Goal: Task Accomplishment & Management: Use online tool/utility

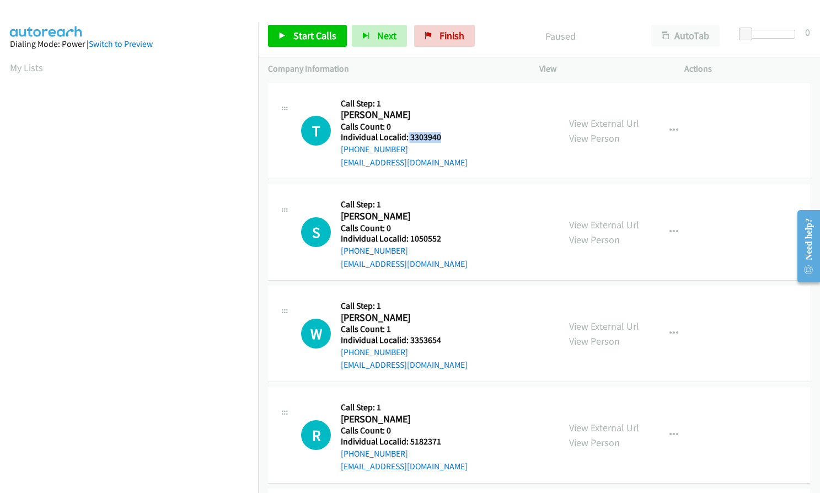
drag, startPoint x: 407, startPoint y: 136, endPoint x: 444, endPoint y: 136, distance: 37.0
click at [444, 136] on h5 "Individual Localid: 3303940" at bounding box center [404, 137] width 127 height 11
copy h5 "3303940"
drag, startPoint x: 409, startPoint y: 239, endPoint x: 444, endPoint y: 236, distance: 35.5
click at [444, 236] on h5 "Individual Localid: 1050552" at bounding box center [404, 238] width 127 height 11
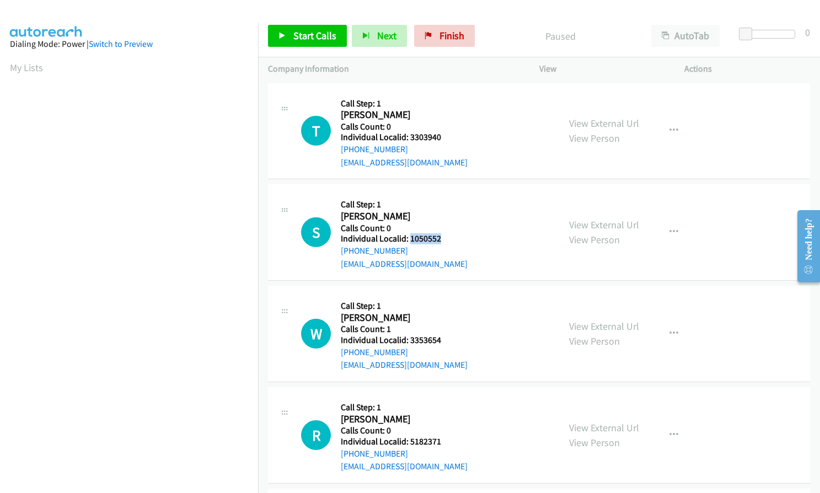
copy h5 "1050552"
drag, startPoint x: 410, startPoint y: 340, endPoint x: 442, endPoint y: 337, distance: 32.7
click at [442, 337] on h5 "Individual Localid: 3353654" at bounding box center [404, 340] width 127 height 11
copy h5 "3353654"
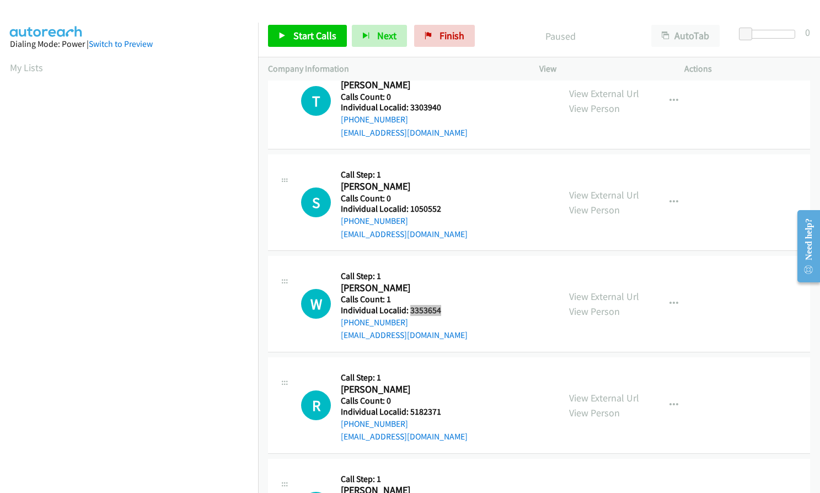
scroll to position [138, 0]
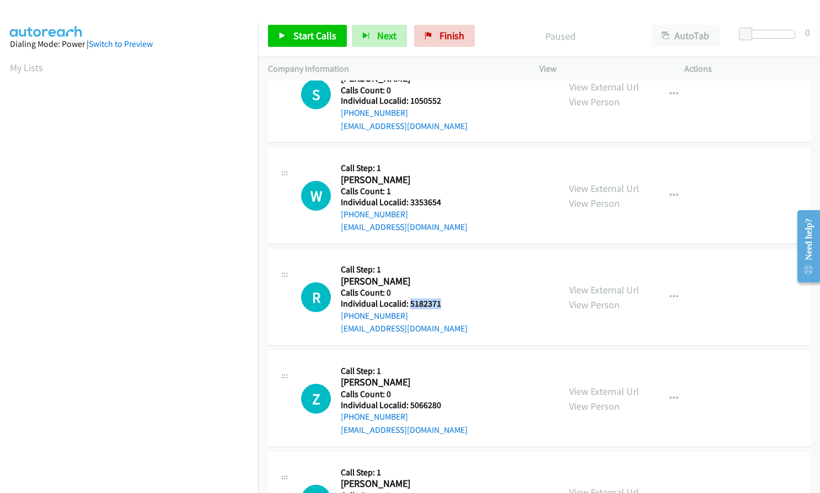
drag, startPoint x: 409, startPoint y: 302, endPoint x: 444, endPoint y: 303, distance: 34.2
click at [444, 303] on h5 "Individual Localid: 5182371" at bounding box center [404, 303] width 127 height 11
copy h5 "5182371"
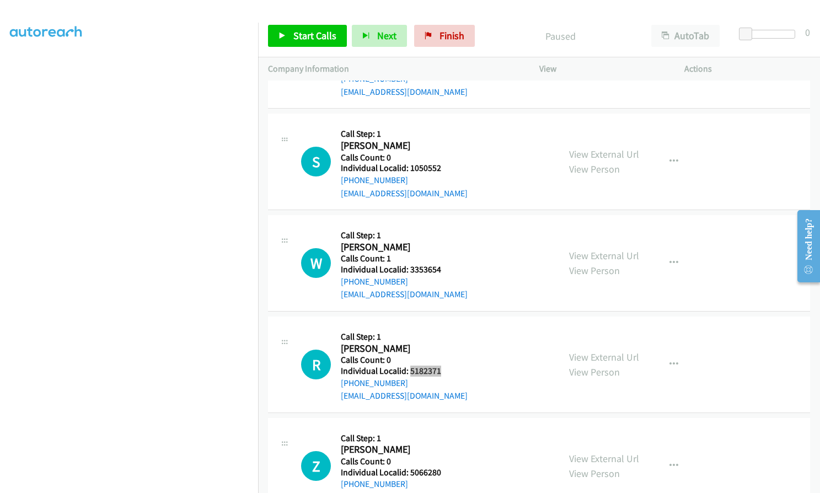
scroll to position [0, 0]
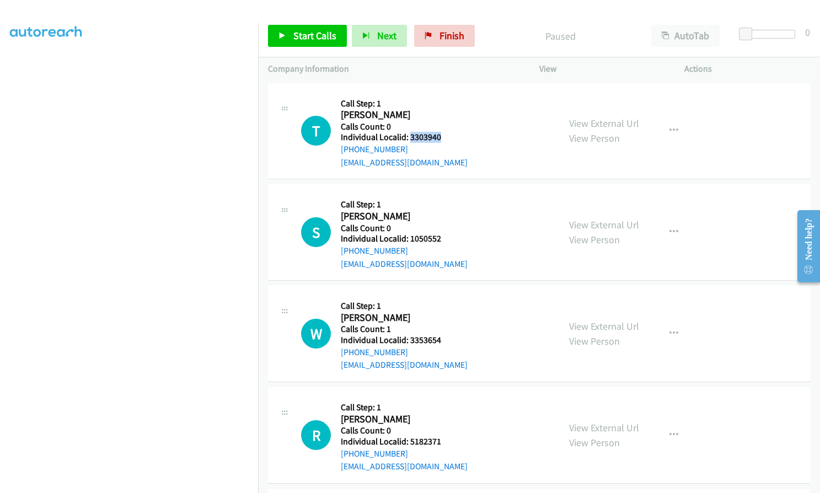
drag, startPoint x: 410, startPoint y: 138, endPoint x: 441, endPoint y: 137, distance: 31.5
click at [441, 137] on h5 "Individual Localid: 3303940" at bounding box center [404, 137] width 127 height 11
copy h5 "3303940"
drag, startPoint x: 422, startPoint y: 136, endPoint x: 300, endPoint y: 32, distance: 160.5
click at [300, 32] on span "Start Calls" at bounding box center [314, 35] width 43 height 13
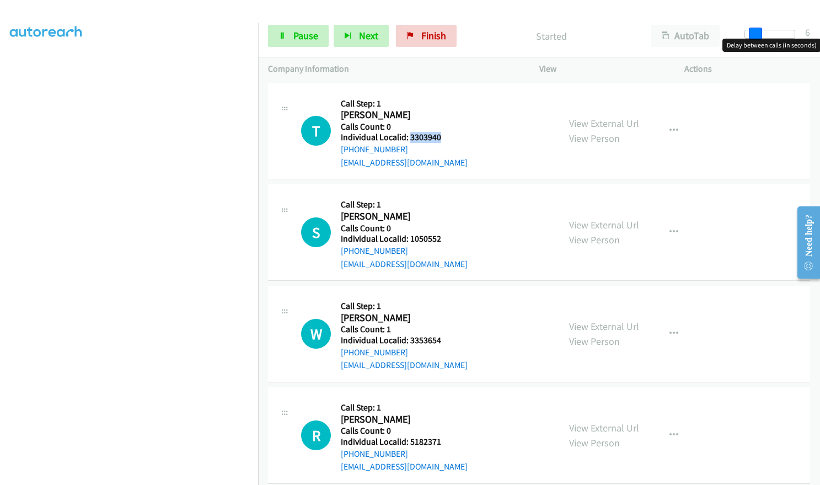
drag, startPoint x: 745, startPoint y: 36, endPoint x: 755, endPoint y: 34, distance: 9.6
click at [755, 34] on span at bounding box center [755, 34] width 13 height 13
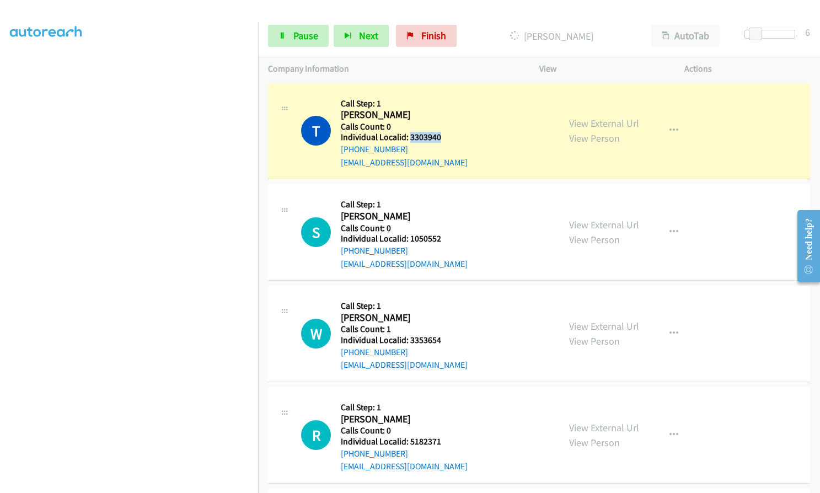
copy h5 "3303940"
drag, startPoint x: 409, startPoint y: 238, endPoint x: 442, endPoint y: 237, distance: 33.1
click at [442, 237] on h5 "Individual Localid: 1050552" at bounding box center [404, 238] width 127 height 11
copy h5 "1050552"
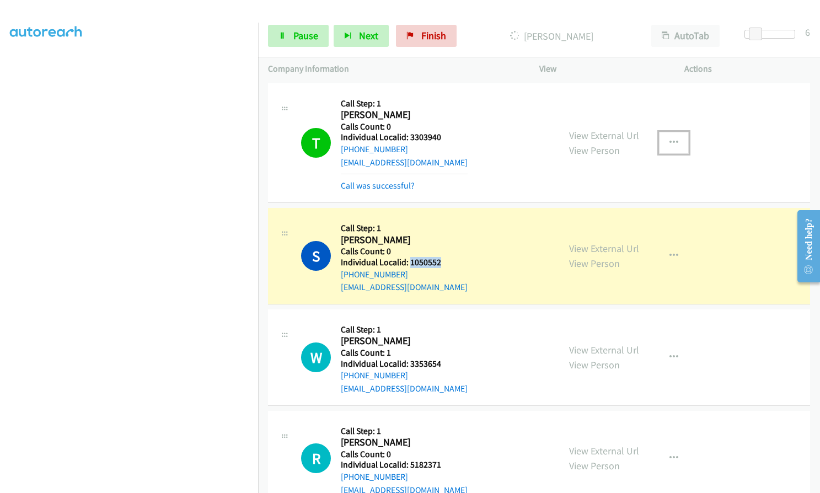
click at [670, 138] on icon "button" at bounding box center [674, 142] width 9 height 9
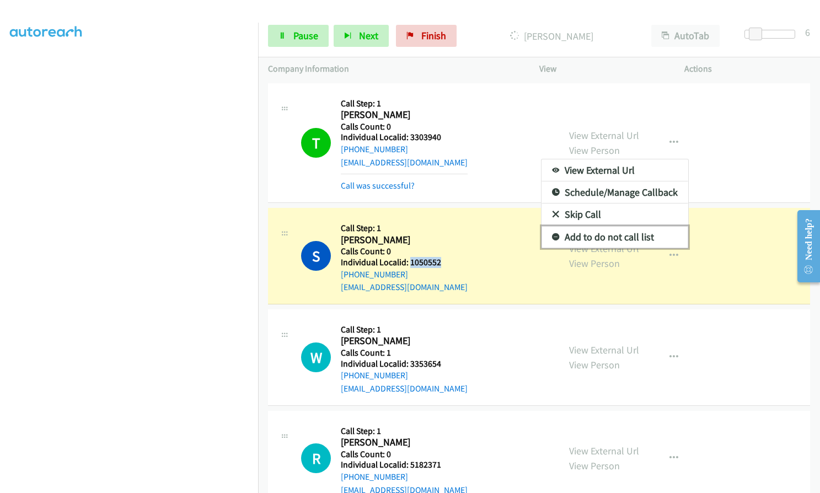
click at [554, 237] on icon at bounding box center [556, 238] width 8 height 8
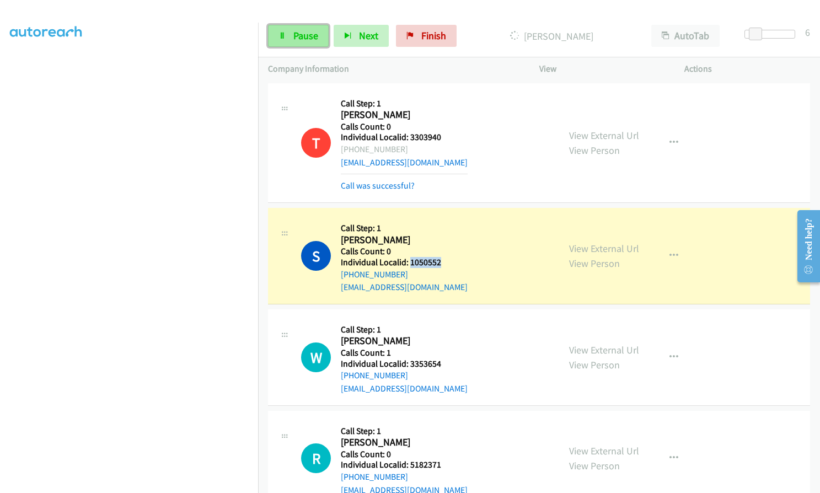
click at [303, 39] on span "Pause" at bounding box center [305, 35] width 25 height 13
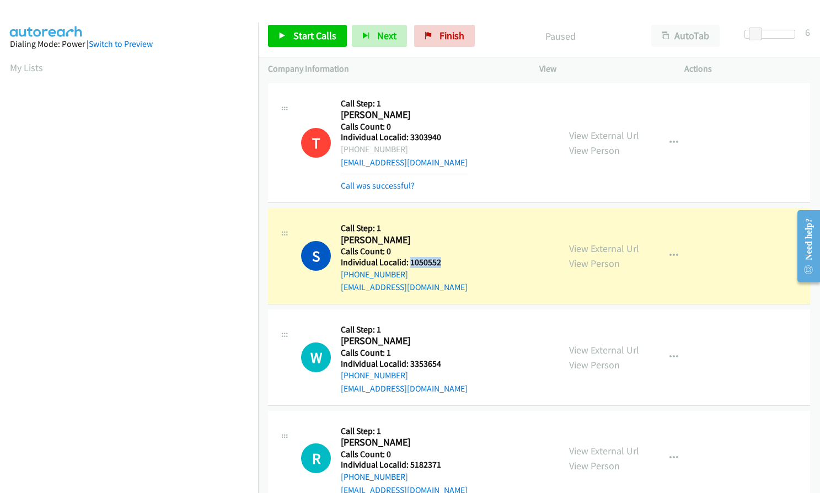
scroll to position [125, 0]
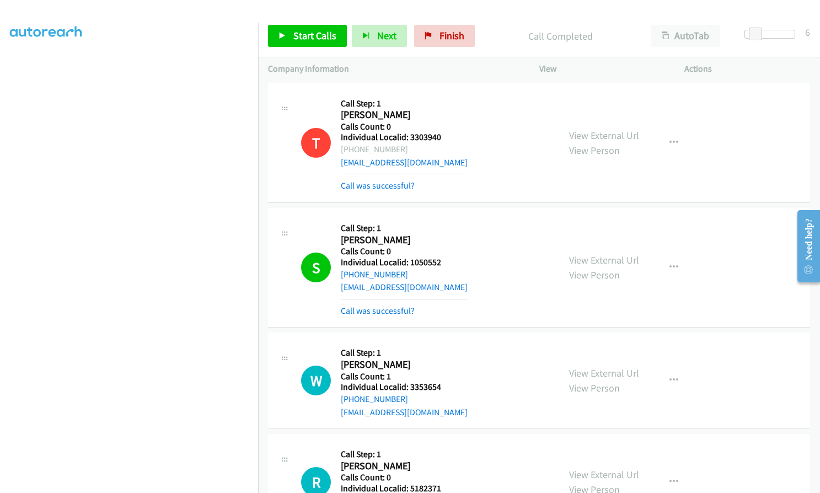
click at [483, 167] on div "T Callback Scheduled Call Step: 1 Thomas Davies America/Los_Angeles Calls Count…" at bounding box center [425, 142] width 248 height 99
drag, startPoint x: 408, startPoint y: 260, endPoint x: 423, endPoint y: 261, distance: 14.9
click at [443, 260] on h5 "Individual Localid: 1050552" at bounding box center [404, 262] width 127 height 11
copy h5 "1050552"
click at [448, 265] on h5 "Individual Localid: 1050552" at bounding box center [404, 262] width 127 height 11
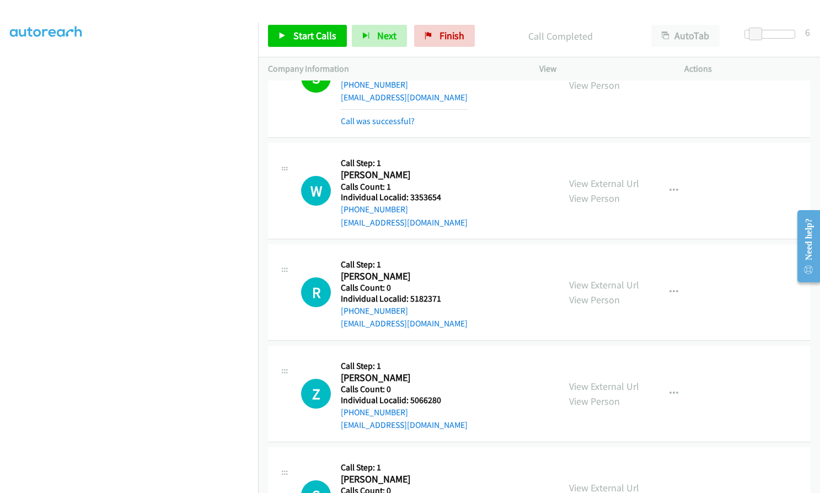
scroll to position [193, 0]
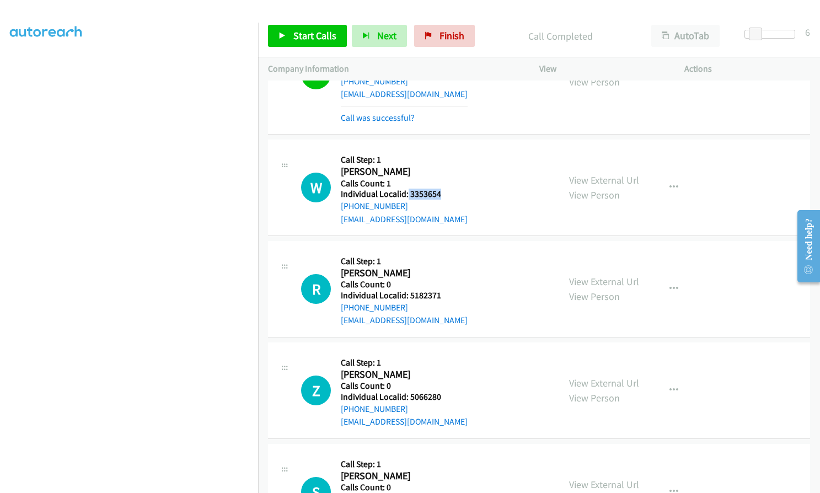
drag, startPoint x: 408, startPoint y: 192, endPoint x: 435, endPoint y: 193, distance: 27.6
click at [446, 193] on h5 "Individual Localid: 3353654" at bounding box center [404, 194] width 127 height 11
copy h5 "3353654"
drag, startPoint x: 409, startPoint y: 293, endPoint x: 445, endPoint y: 295, distance: 35.9
click at [445, 295] on h5 "Individual Localid: 5182371" at bounding box center [404, 295] width 127 height 11
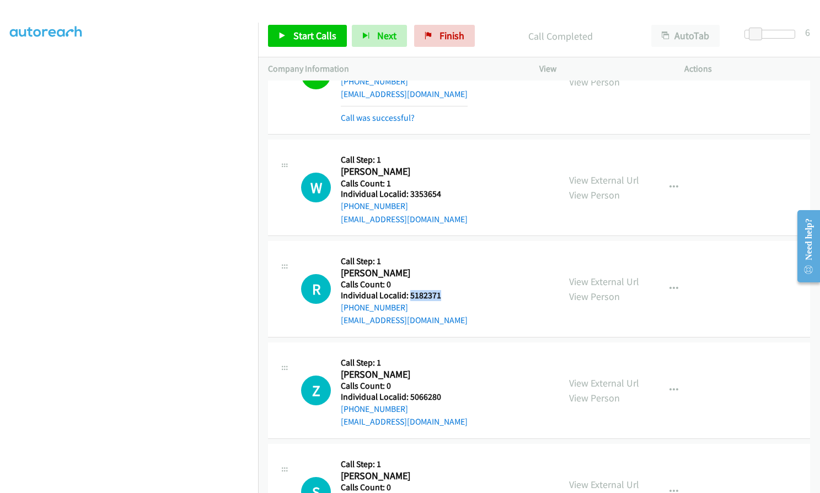
copy h5 "5182371"
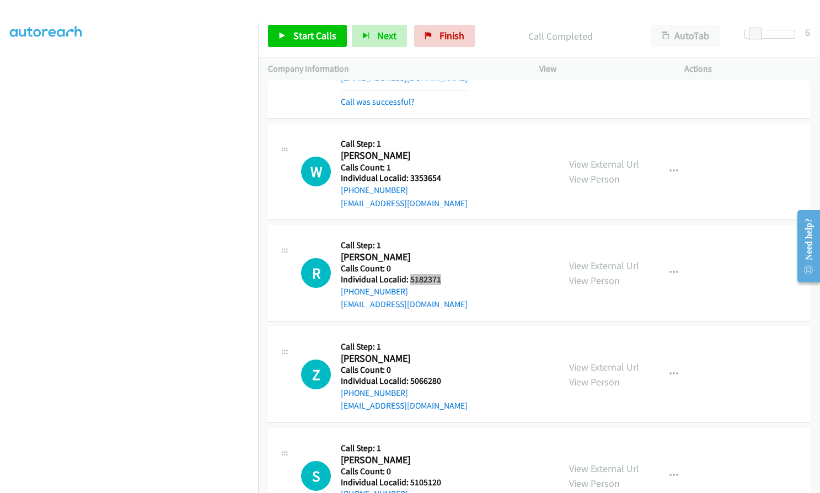
scroll to position [221, 0]
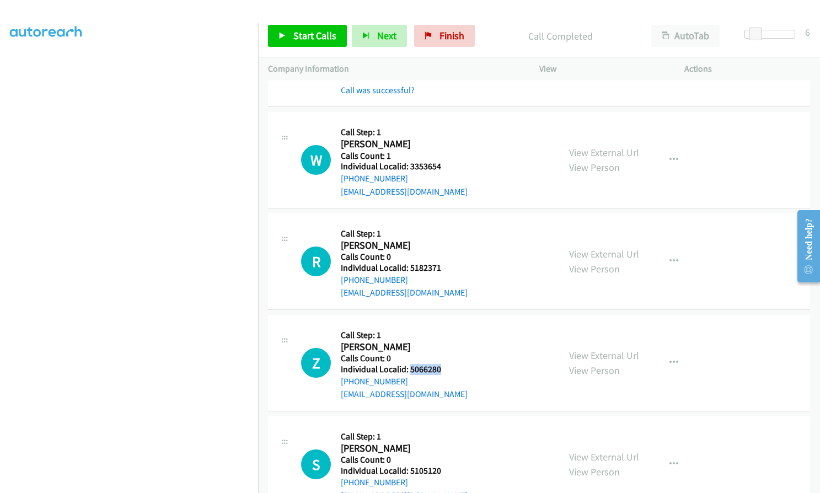
drag, startPoint x: 408, startPoint y: 369, endPoint x: 445, endPoint y: 366, distance: 36.6
click at [445, 366] on h5 "Individual Localid: 5066280" at bounding box center [404, 369] width 127 height 11
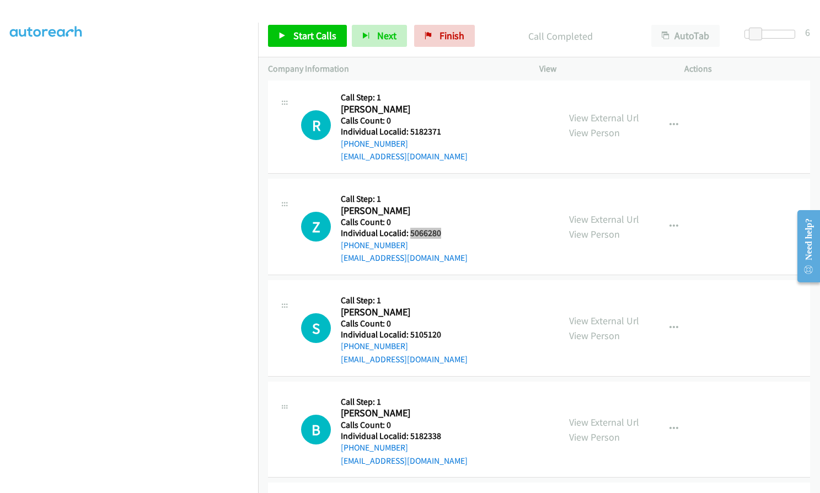
scroll to position [359, 0]
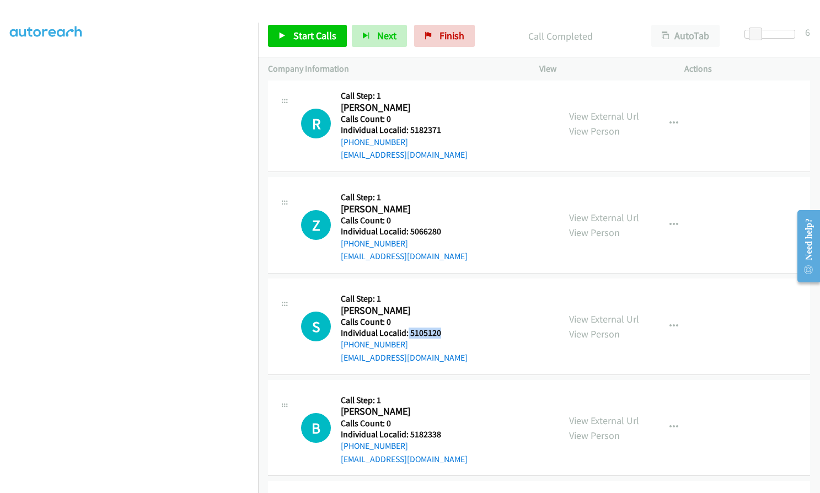
drag, startPoint x: 407, startPoint y: 333, endPoint x: 446, endPoint y: 332, distance: 38.6
click at [446, 332] on h5 "Individual Localid: 5105120" at bounding box center [404, 333] width 127 height 11
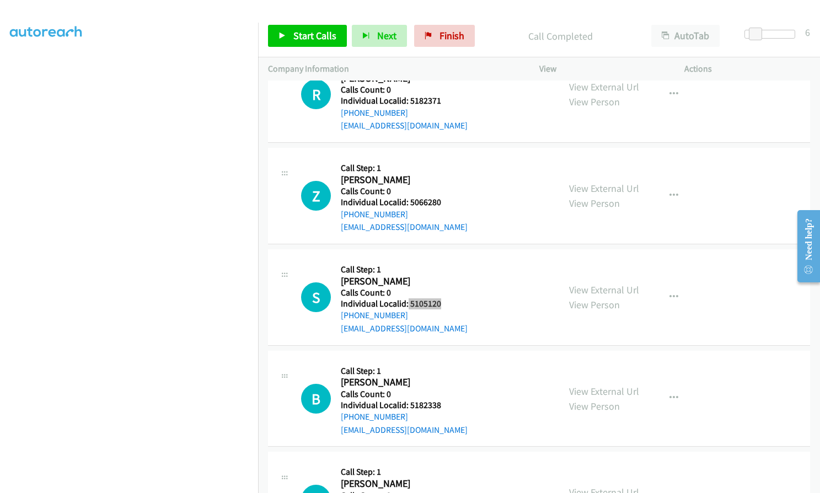
scroll to position [428, 0]
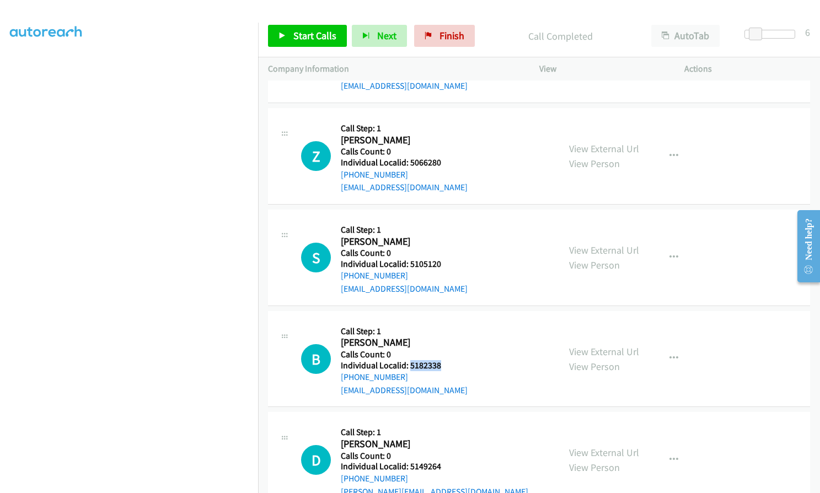
drag, startPoint x: 410, startPoint y: 365, endPoint x: 442, endPoint y: 365, distance: 32.5
click at [442, 365] on h5 "Individual Localid: 5182338" at bounding box center [404, 365] width 127 height 11
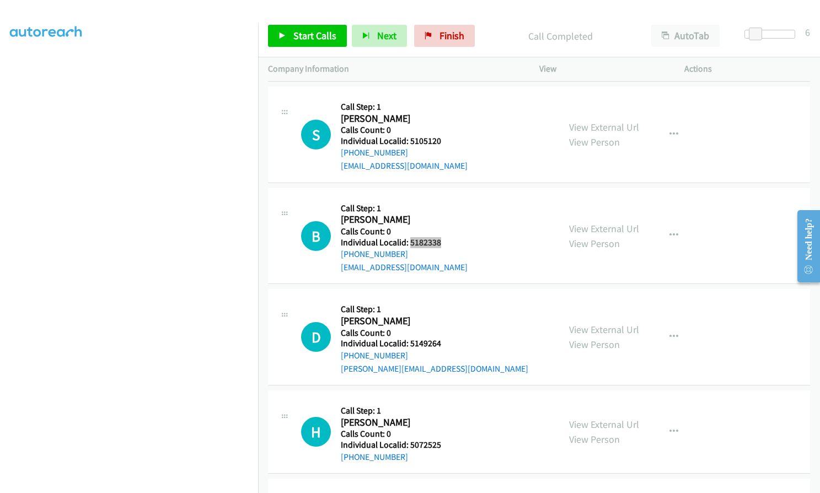
scroll to position [565, 0]
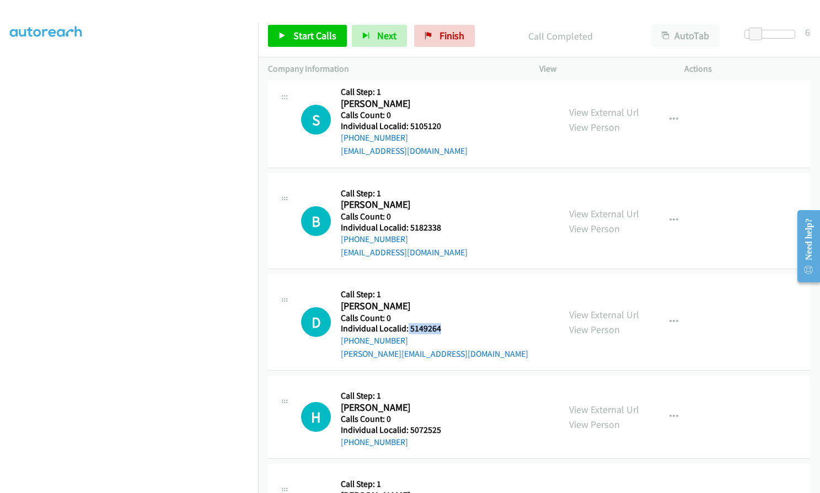
drag, startPoint x: 407, startPoint y: 330, endPoint x: 445, endPoint y: 328, distance: 37.6
click at [445, 328] on h5 "Individual Localid: 5149264" at bounding box center [435, 328] width 188 height 11
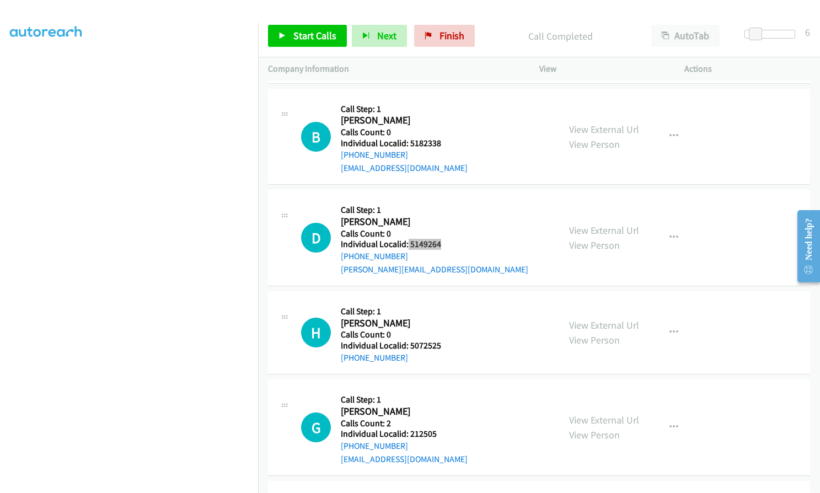
scroll to position [690, 0]
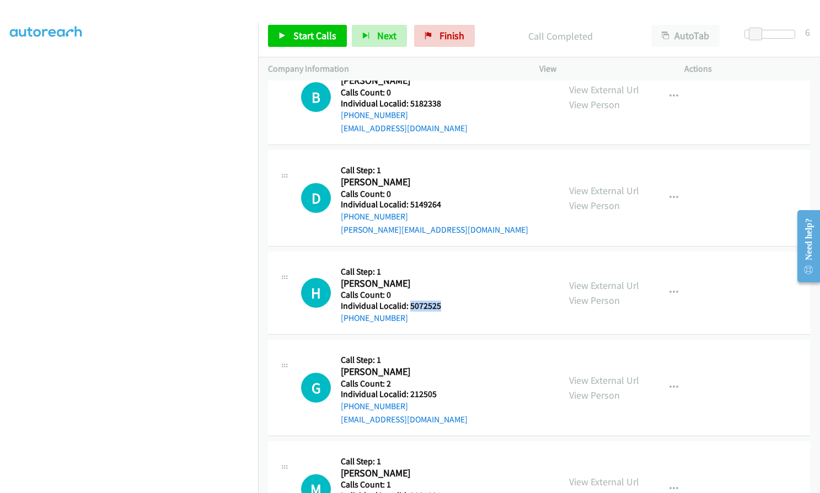
drag, startPoint x: 409, startPoint y: 305, endPoint x: 441, endPoint y: 305, distance: 31.4
click at [441, 305] on h5 "Individual Localid: 5072525" at bounding box center [396, 306] width 110 height 11
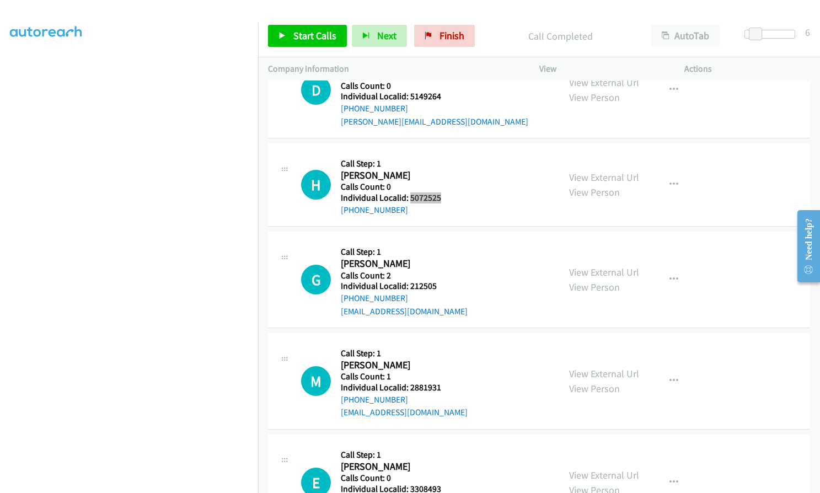
scroll to position [800, 0]
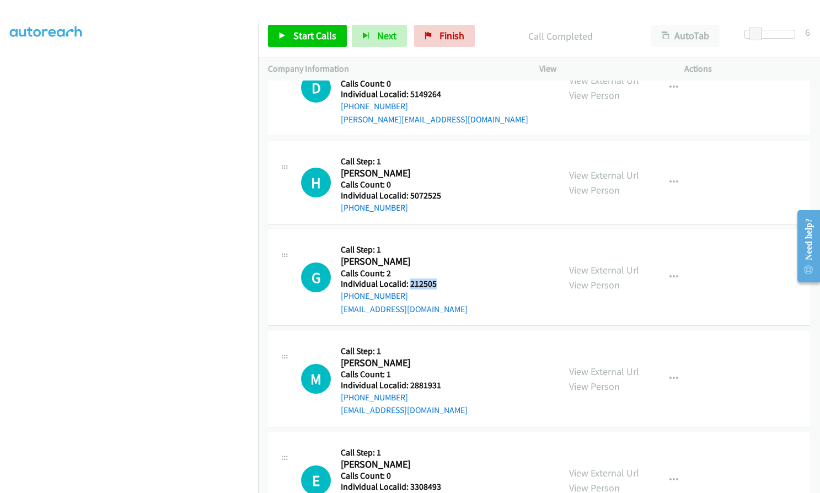
drag, startPoint x: 410, startPoint y: 285, endPoint x: 438, endPoint y: 285, distance: 28.1
click at [438, 285] on h5 "Individual Localid: 212505" at bounding box center [404, 284] width 127 height 11
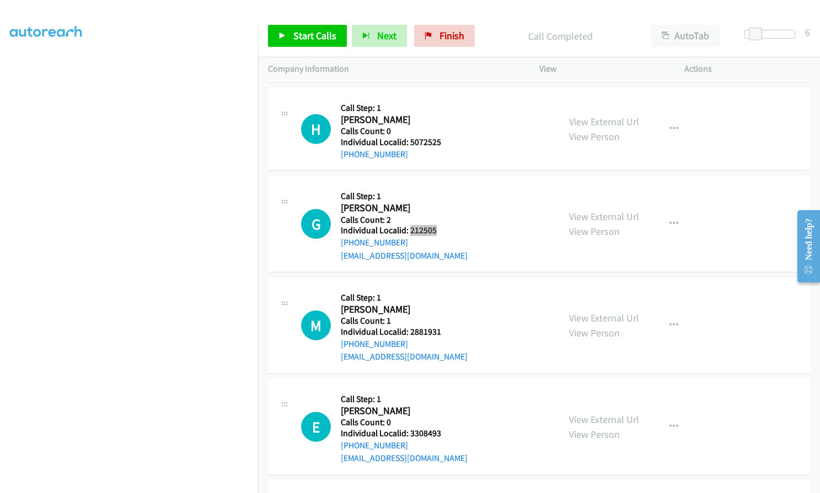
scroll to position [855, 0]
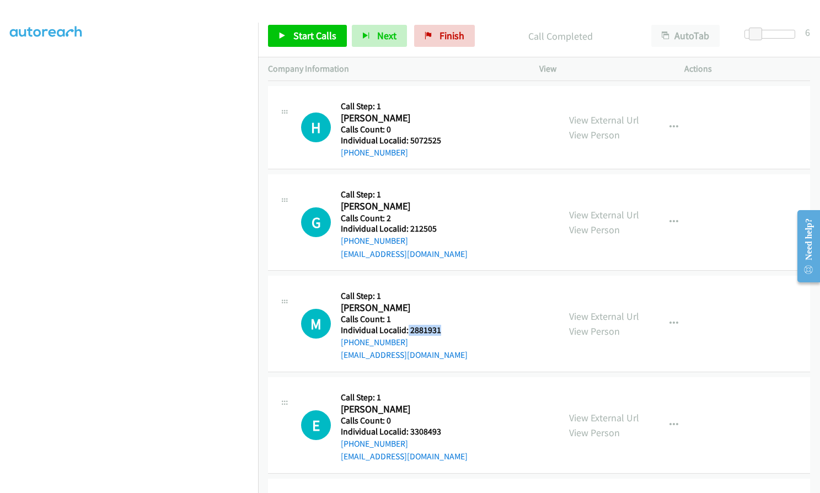
drag, startPoint x: 408, startPoint y: 332, endPoint x: 444, endPoint y: 330, distance: 36.4
click at [444, 330] on h5 "Individual Localid: 2881931" at bounding box center [404, 330] width 127 height 11
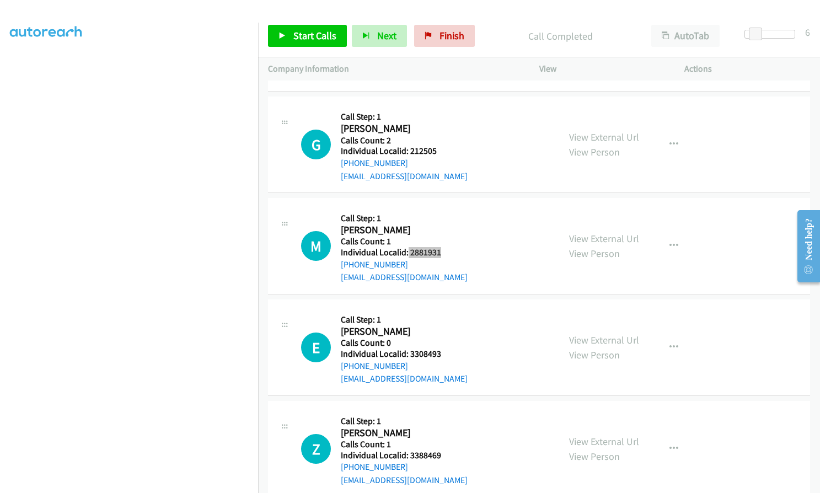
scroll to position [952, 0]
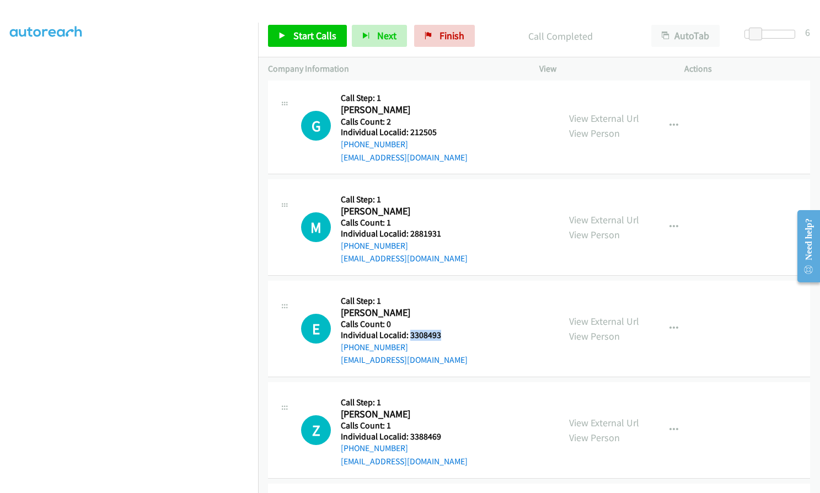
drag, startPoint x: 408, startPoint y: 333, endPoint x: 426, endPoint y: 333, distance: 18.2
click at [442, 335] on h5 "Individual Localid: 3308493" at bounding box center [404, 335] width 127 height 11
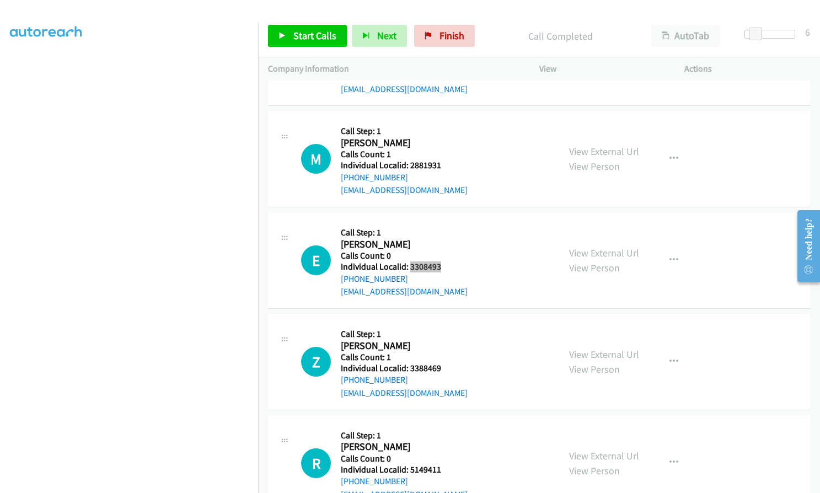
scroll to position [1021, 0]
drag, startPoint x: 408, startPoint y: 367, endPoint x: 442, endPoint y: 368, distance: 34.8
click at [442, 368] on h5 "Individual Localid: 3388469" at bounding box center [404, 367] width 127 height 11
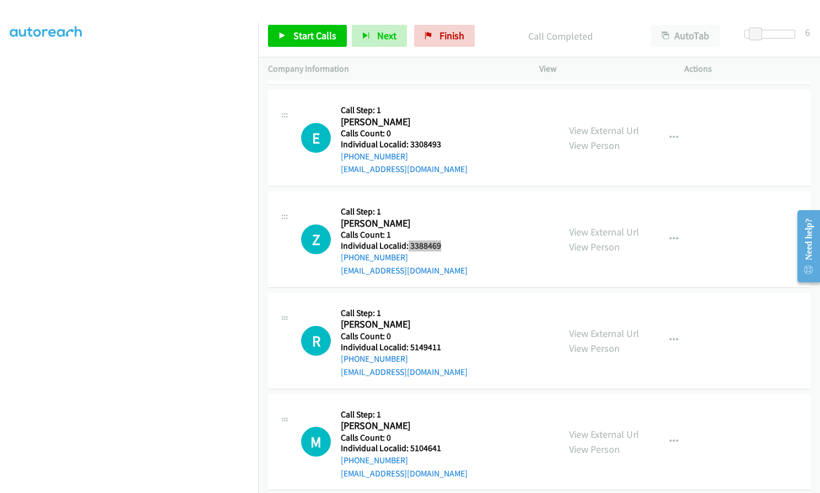
scroll to position [1145, 0]
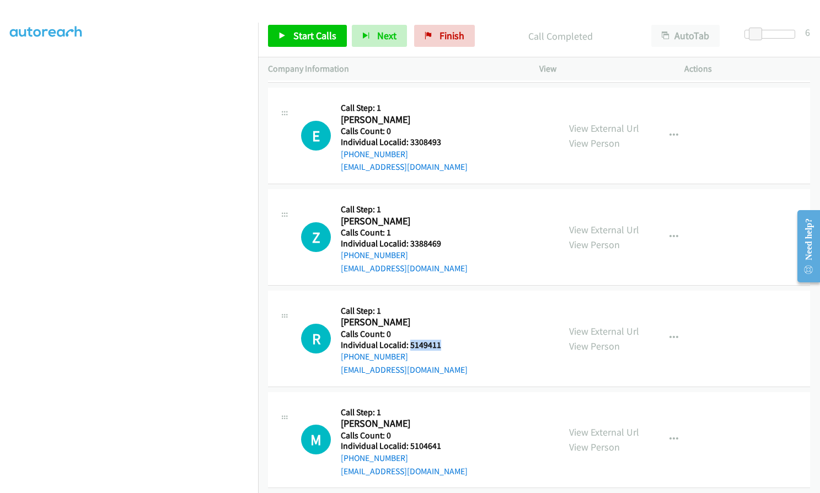
drag, startPoint x: 410, startPoint y: 346, endPoint x: 444, endPoint y: 345, distance: 34.2
click at [444, 345] on h5 "Individual Localid: 5149411" at bounding box center [404, 345] width 127 height 11
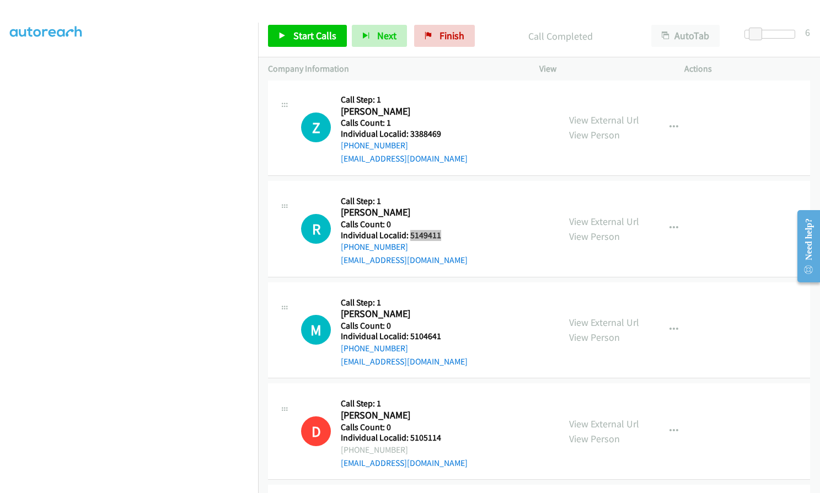
scroll to position [1269, 0]
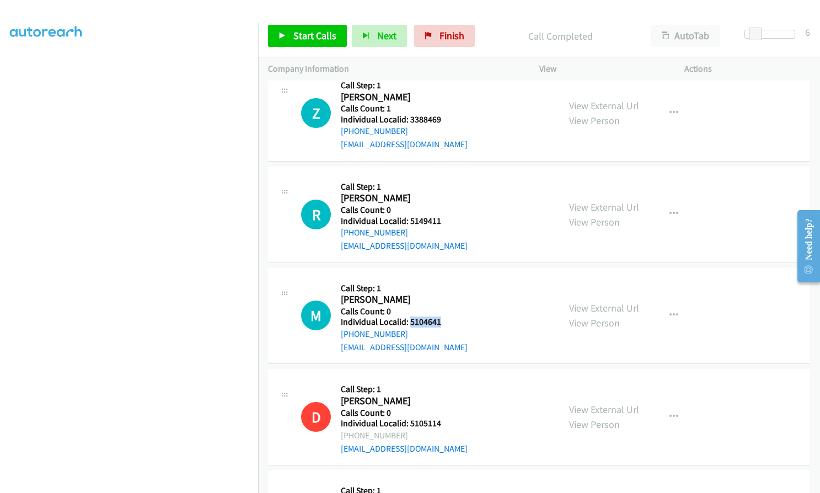
drag, startPoint x: 409, startPoint y: 323, endPoint x: 445, endPoint y: 323, distance: 35.3
click at [445, 323] on h5 "Individual Localid: 5104641" at bounding box center [404, 322] width 127 height 11
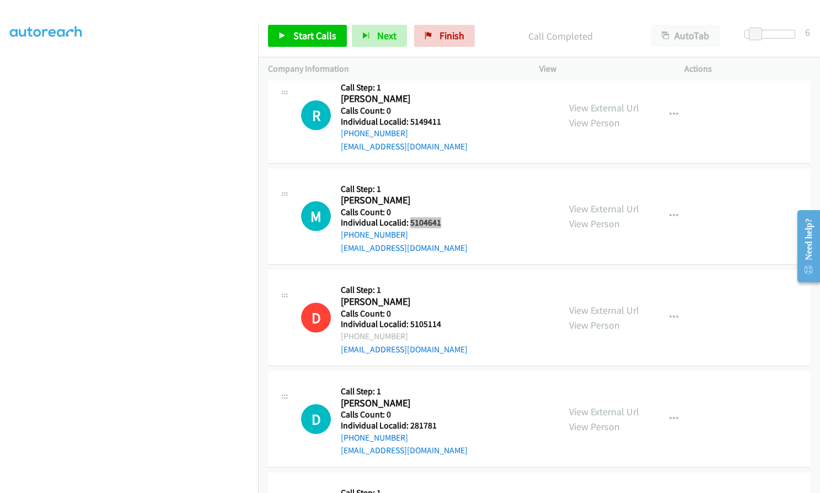
scroll to position [1462, 0]
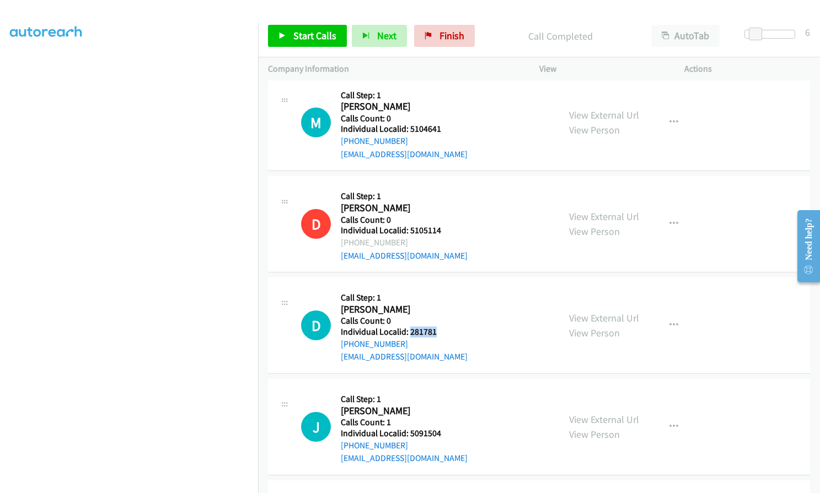
drag, startPoint x: 409, startPoint y: 333, endPoint x: 441, endPoint y: 332, distance: 32.0
click at [441, 332] on h5 "Individual Localid: 281781" at bounding box center [404, 332] width 127 height 11
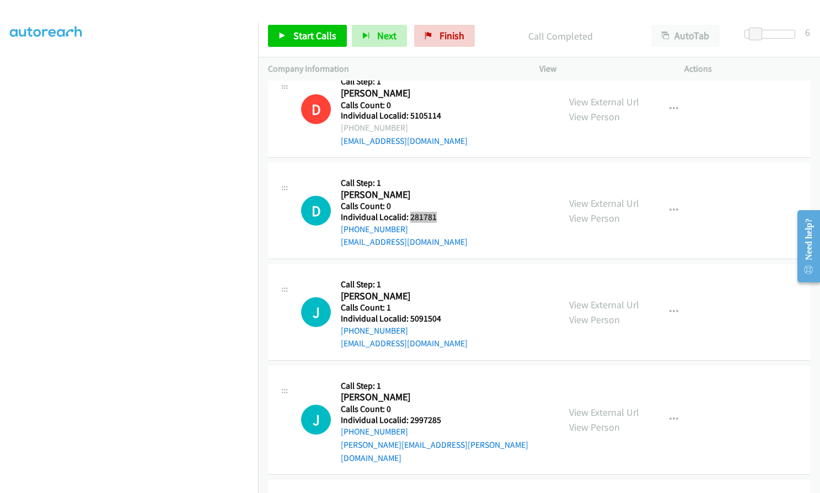
scroll to position [1655, 0]
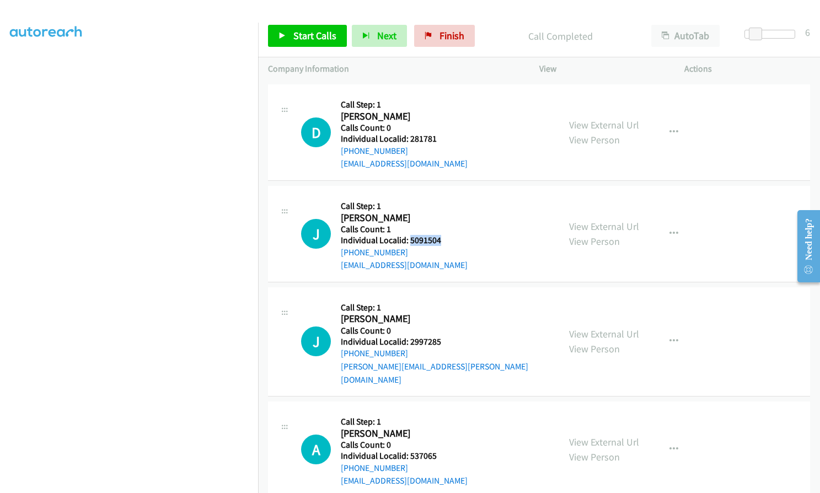
drag, startPoint x: 408, startPoint y: 241, endPoint x: 442, endPoint y: 241, distance: 33.7
click at [442, 241] on h5 "Individual Localid: 5091504" at bounding box center [404, 240] width 127 height 11
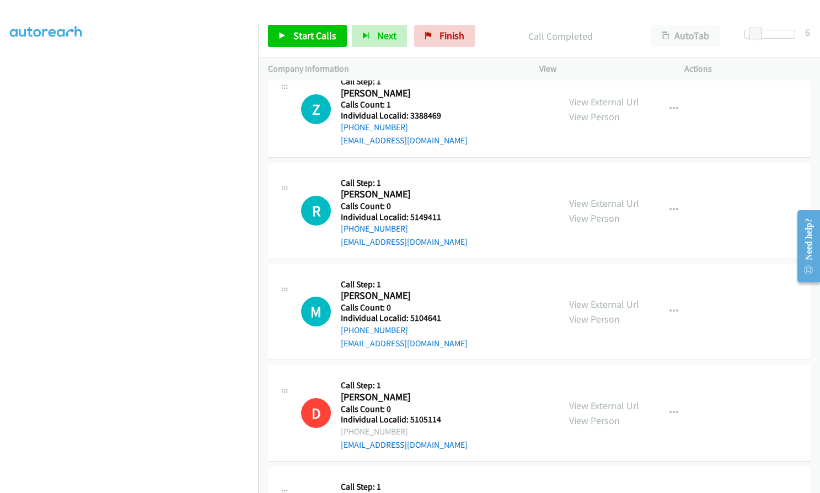
scroll to position [1269, 0]
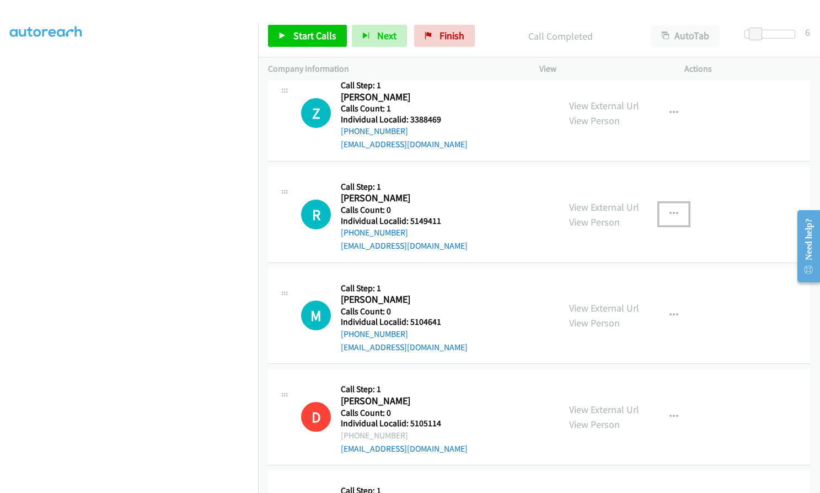
click at [676, 216] on button "button" at bounding box center [674, 214] width 30 height 22
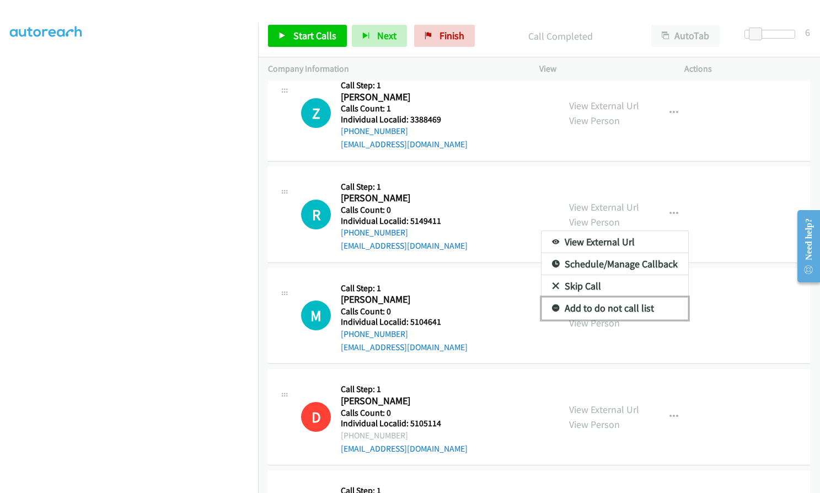
click at [552, 307] on icon at bounding box center [556, 309] width 8 height 8
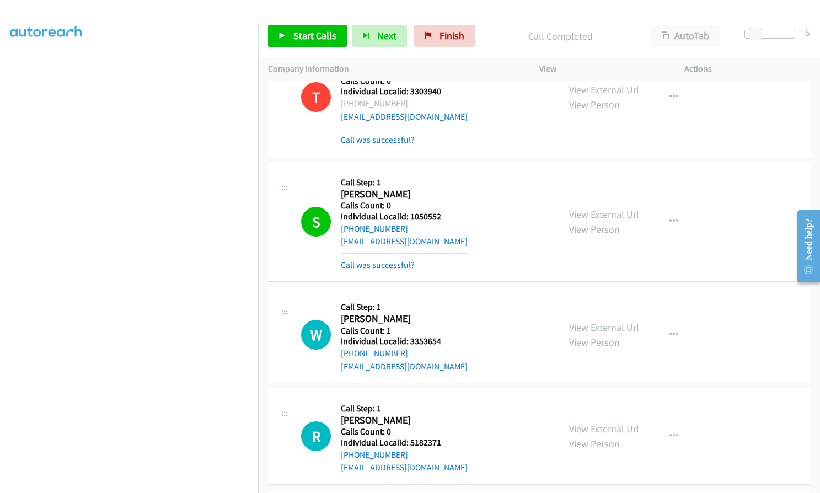
scroll to position [0, 0]
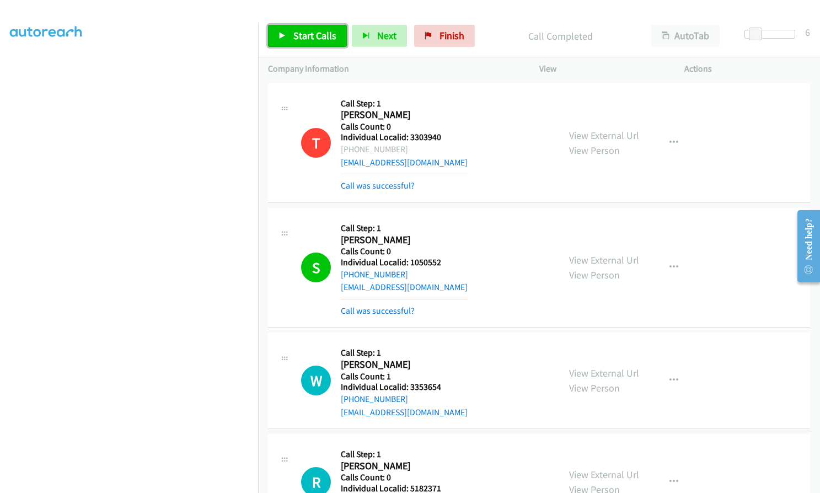
click at [304, 28] on link "Start Calls" at bounding box center [307, 36] width 79 height 22
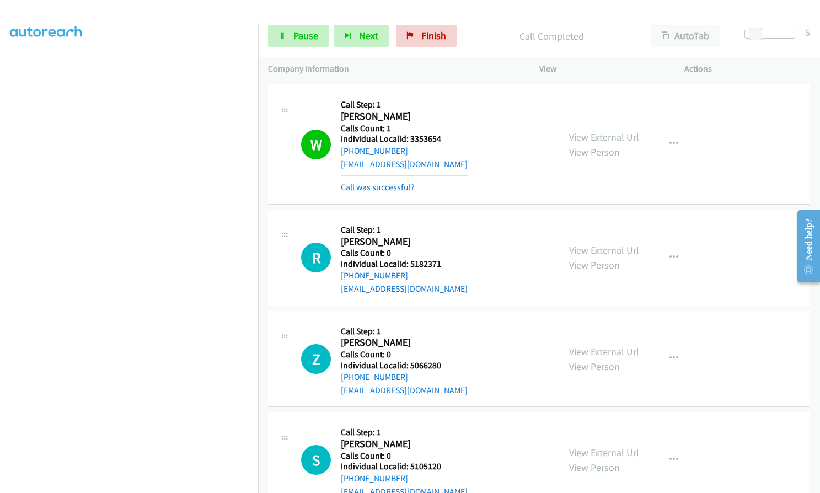
scroll to position [102, 0]
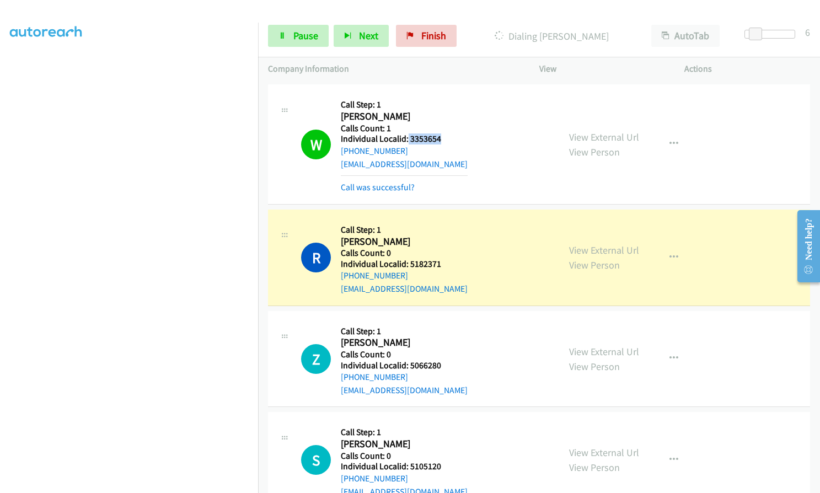
drag, startPoint x: 407, startPoint y: 140, endPoint x: 443, endPoint y: 138, distance: 35.9
click at [443, 138] on h5 "Individual Localid: 3353654" at bounding box center [404, 139] width 127 height 11
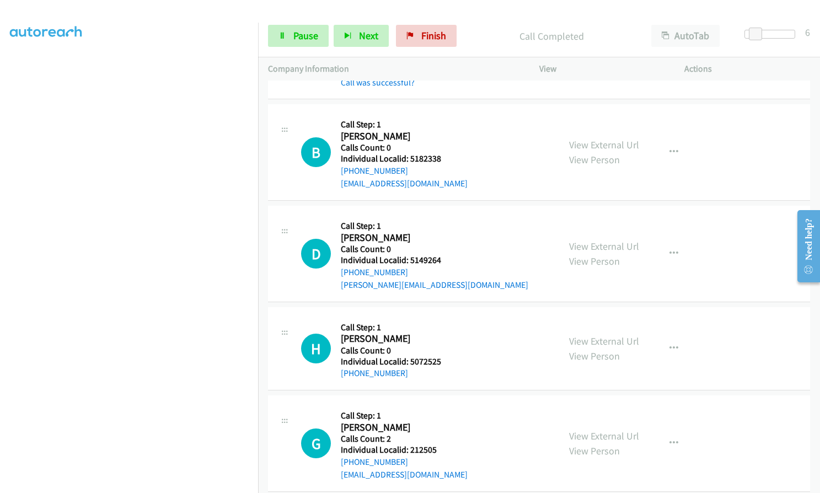
scroll to position [740, 0]
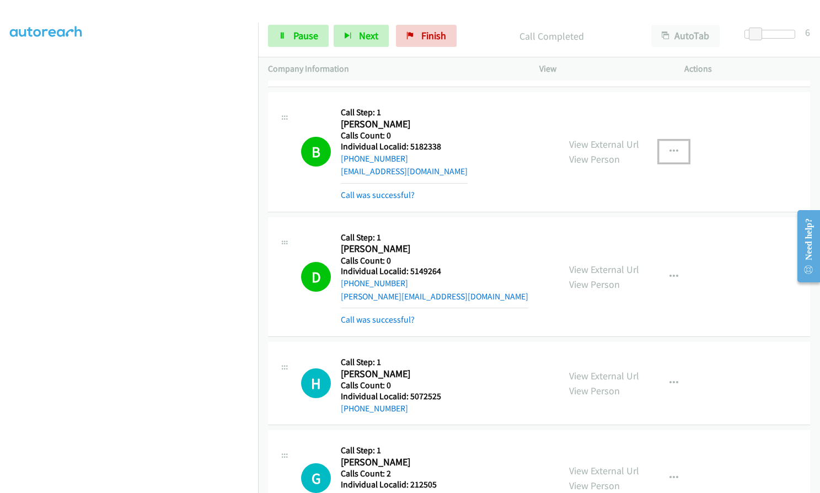
click at [674, 147] on button "button" at bounding box center [674, 152] width 30 height 22
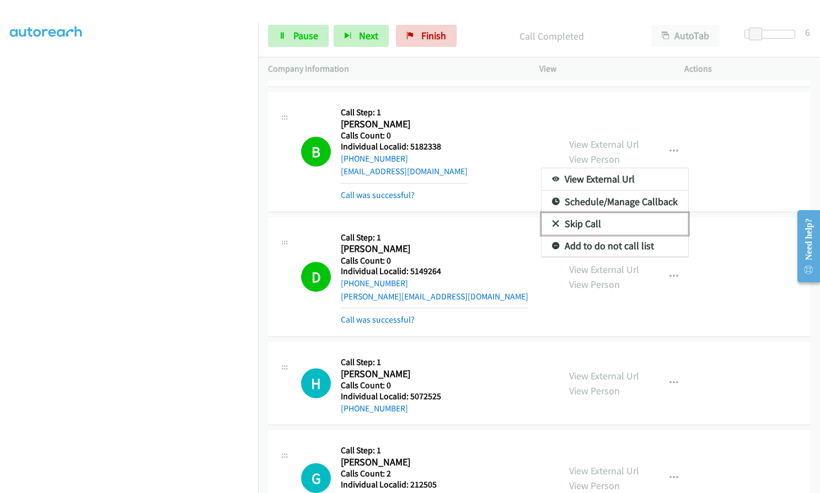
click at [552, 222] on icon at bounding box center [556, 225] width 8 height 8
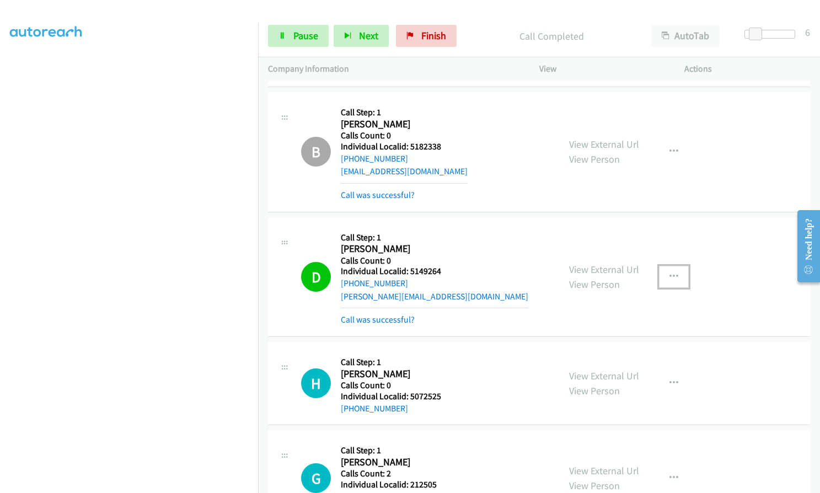
click at [671, 275] on icon "button" at bounding box center [674, 277] width 9 height 9
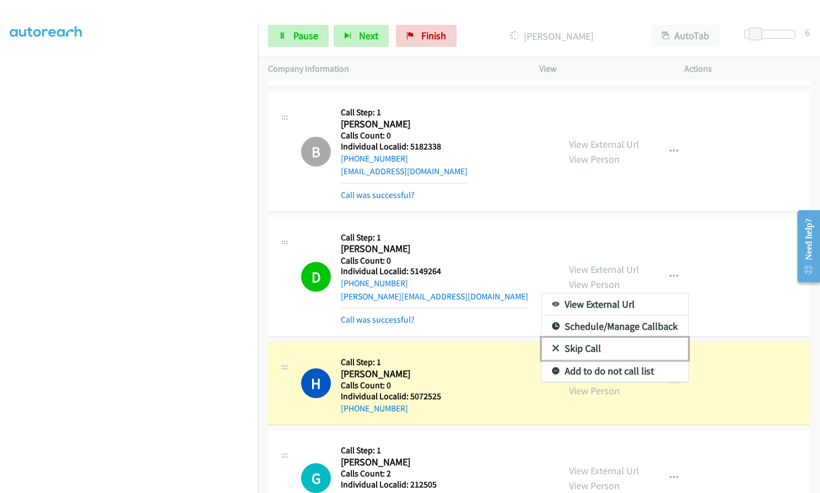
click at [552, 348] on icon at bounding box center [556, 349] width 8 height 8
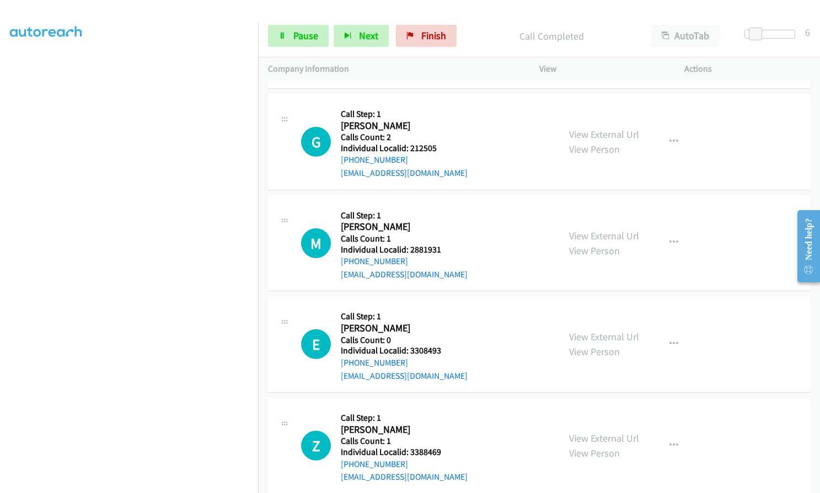
scroll to position [1113, 0]
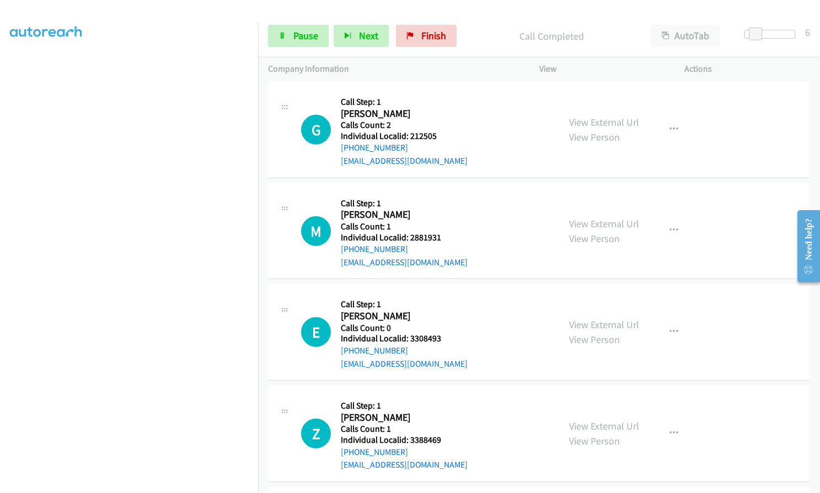
click at [481, 34] on p "Call Completed" at bounding box center [552, 36] width 160 height 15
click at [290, 35] on link "Pause" at bounding box center [298, 36] width 61 height 22
click at [309, 32] on span "Start Calls" at bounding box center [314, 35] width 43 height 13
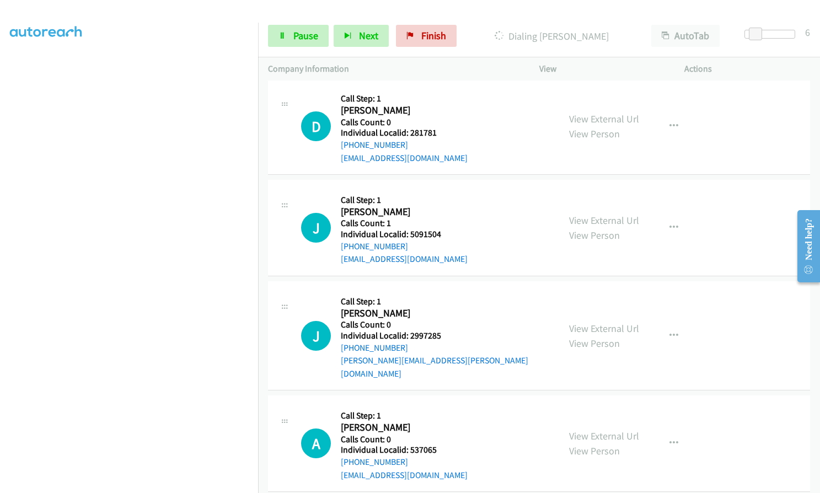
scroll to position [1899, 0]
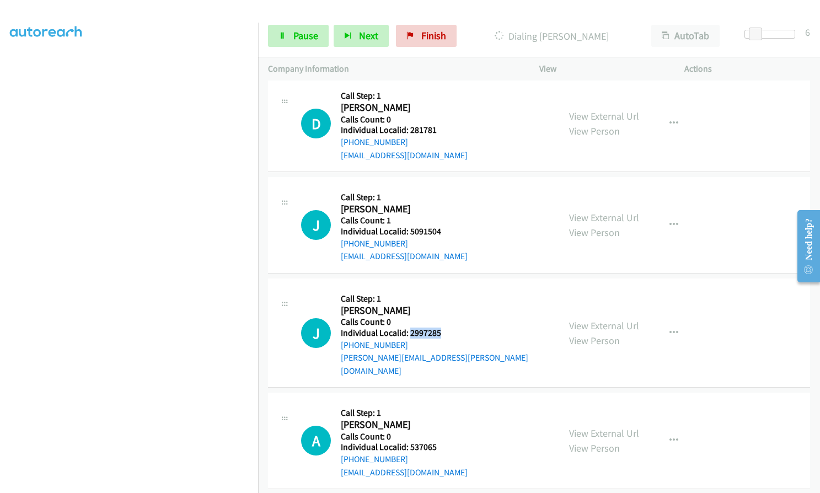
drag, startPoint x: 409, startPoint y: 333, endPoint x: 447, endPoint y: 329, distance: 38.3
click at [447, 329] on h5 "Individual Localid: 2997285" at bounding box center [445, 333] width 209 height 11
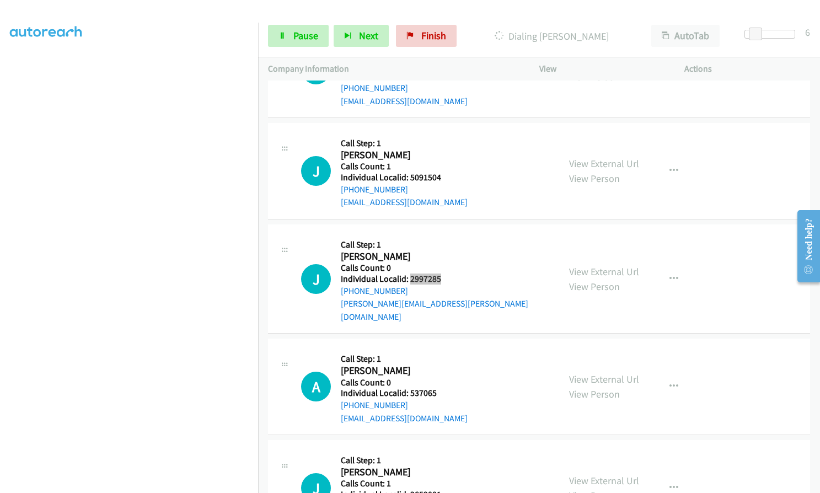
scroll to position [1954, 0]
drag, startPoint x: 407, startPoint y: 376, endPoint x: 437, endPoint y: 376, distance: 30.9
click at [437, 387] on h5 "Individual Localid: 537065" at bounding box center [404, 392] width 127 height 11
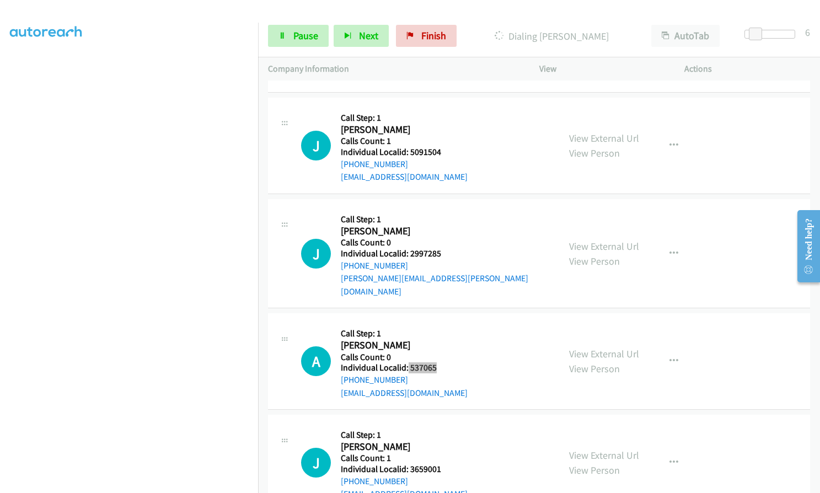
scroll to position [2078, 0]
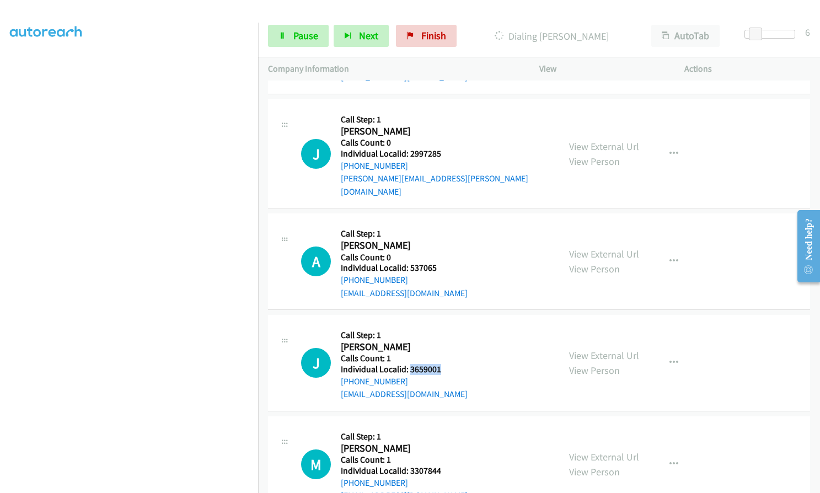
drag, startPoint x: 413, startPoint y: 357, endPoint x: 439, endPoint y: 353, distance: 26.2
click at [445, 364] on h5 "Individual Localid: 3659001" at bounding box center [404, 369] width 127 height 11
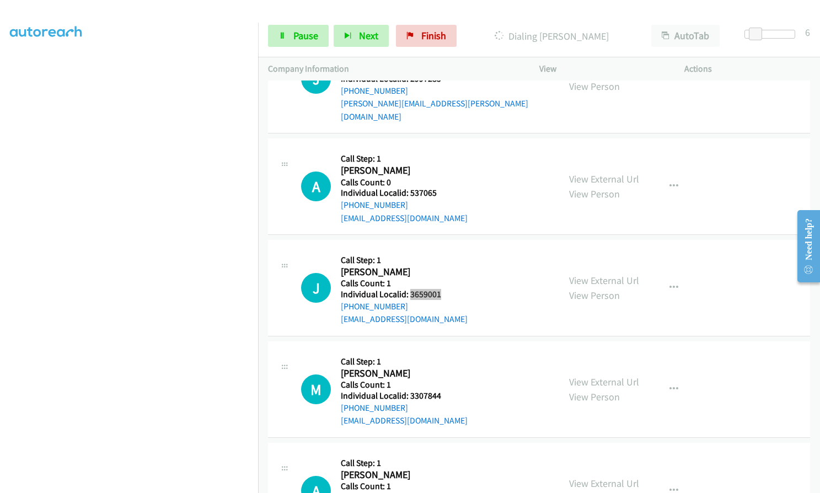
scroll to position [2189, 0]
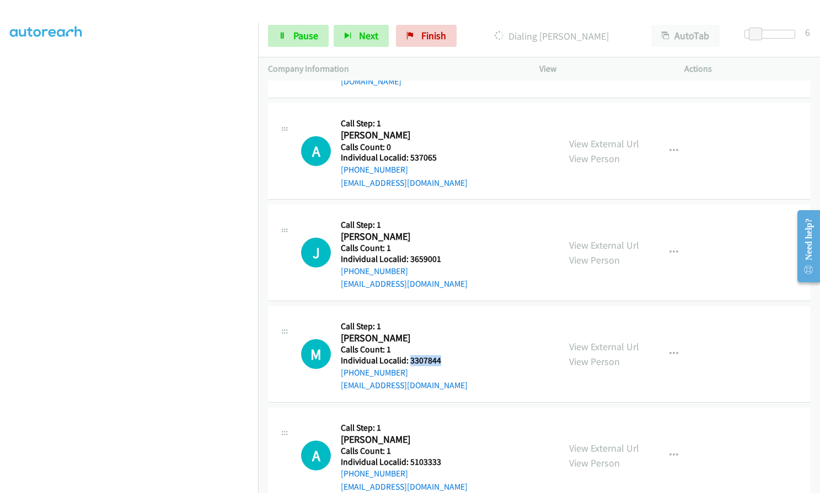
drag, startPoint x: 409, startPoint y: 346, endPoint x: 429, endPoint y: 346, distance: 20.4
click at [441, 355] on h5 "Individual Localid: 3307844" at bounding box center [404, 360] width 127 height 11
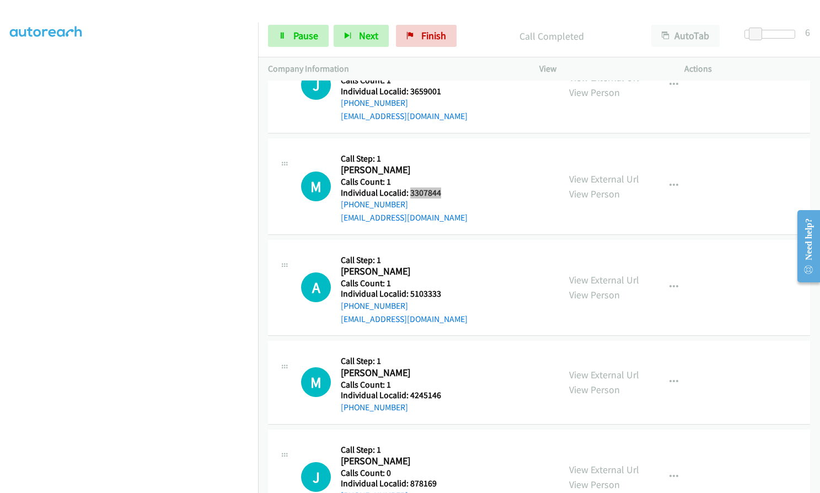
scroll to position [2405, 0]
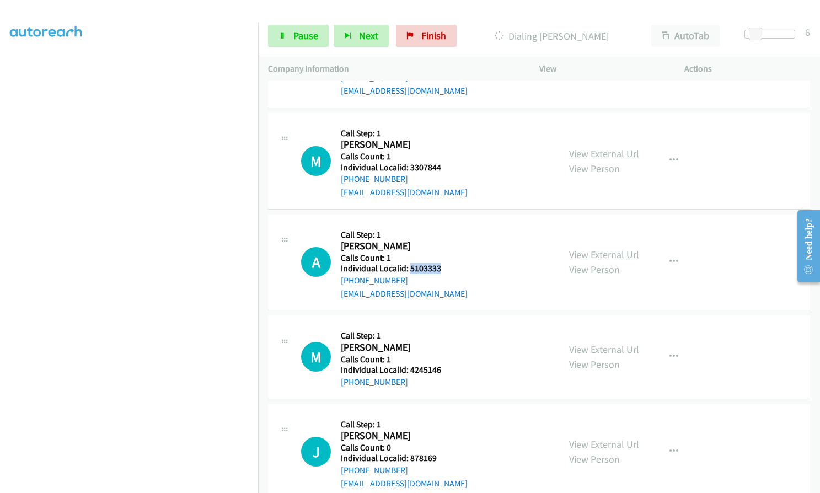
drag, startPoint x: 410, startPoint y: 255, endPoint x: 438, endPoint y: 254, distance: 27.6
click at [438, 263] on h5 "Individual Localid: 5103333" at bounding box center [404, 268] width 127 height 11
drag, startPoint x: 407, startPoint y: 358, endPoint x: 439, endPoint y: 354, distance: 31.7
click at [439, 365] on h5 "Individual Localid: 4245146" at bounding box center [396, 370] width 110 height 11
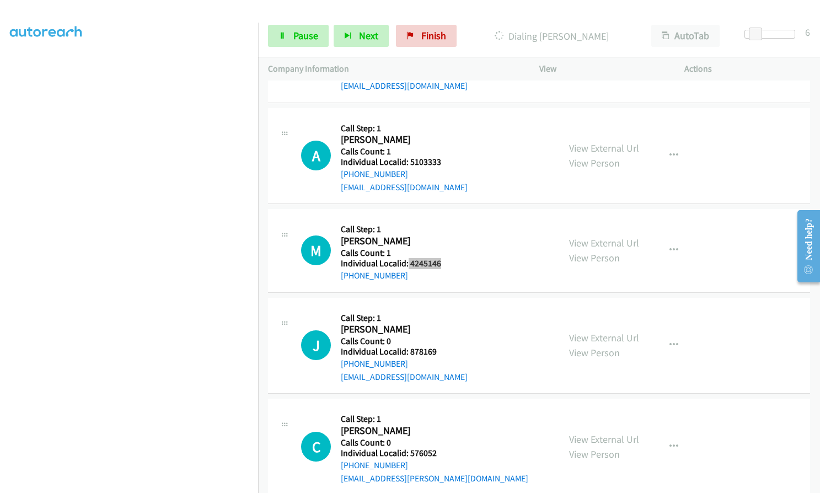
scroll to position [2529, 0]
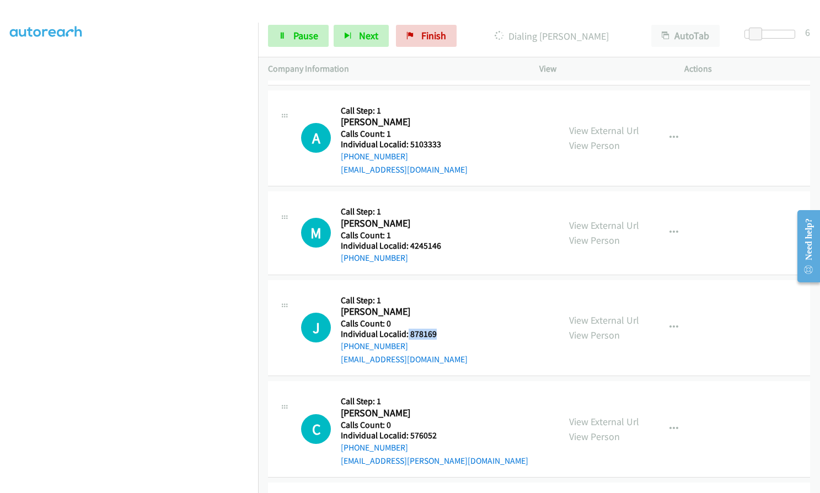
drag, startPoint x: 408, startPoint y: 322, endPoint x: 439, endPoint y: 319, distance: 31.6
click at [439, 329] on h5 "Individual Localid: 878169" at bounding box center [404, 334] width 127 height 11
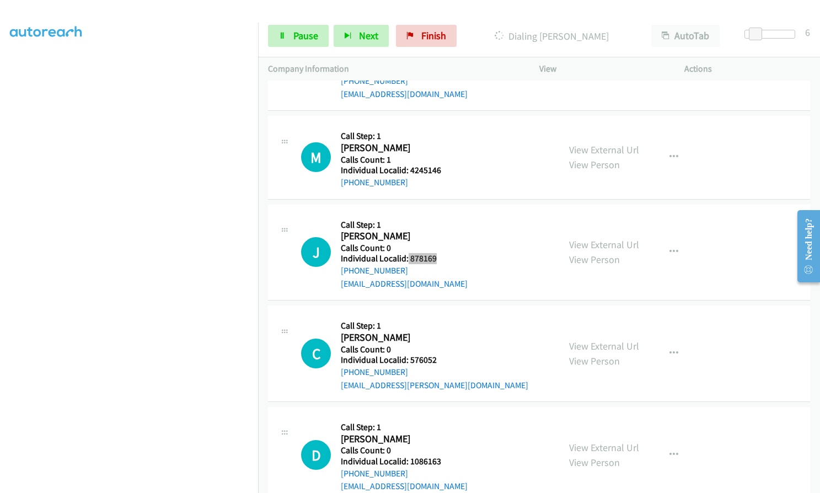
scroll to position [2640, 0]
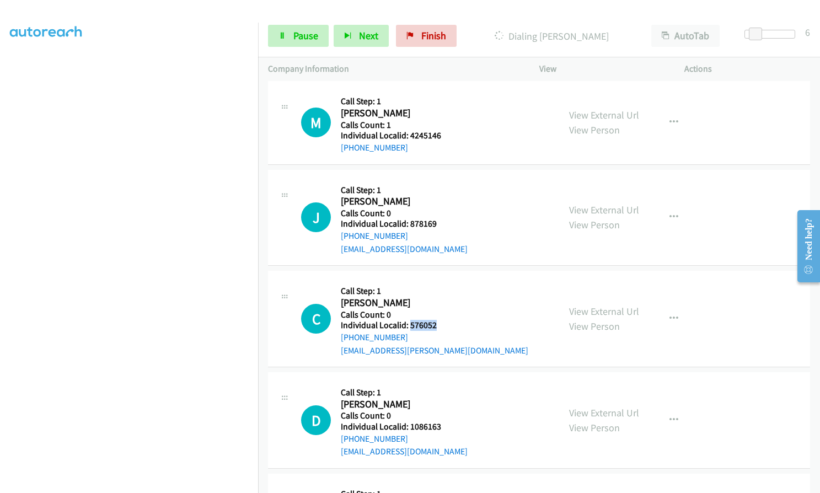
drag, startPoint x: 410, startPoint y: 312, endPoint x: 439, endPoint y: 312, distance: 29.2
click at [439, 320] on h5 "Individual Localid: 576052" at bounding box center [435, 325] width 188 height 11
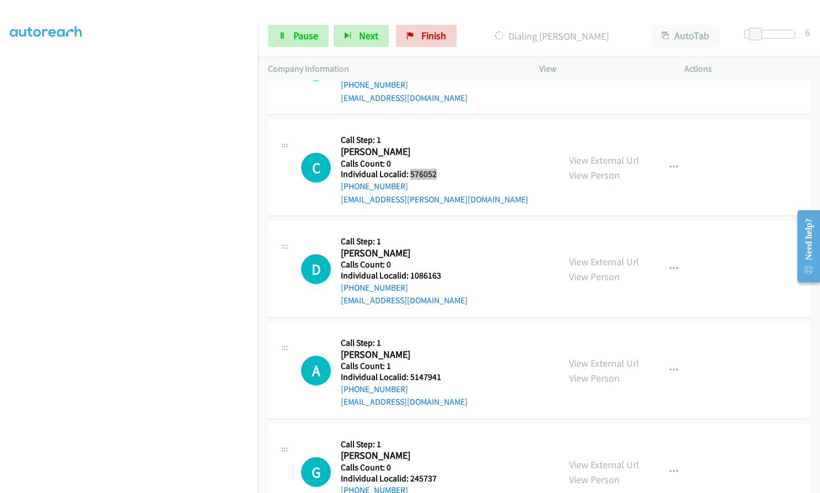
scroll to position [2792, 0]
drag, startPoint x: 410, startPoint y: 262, endPoint x: 443, endPoint y: 261, distance: 33.1
click at [446, 270] on h5 "Individual Localid: 1086163" at bounding box center [404, 275] width 127 height 11
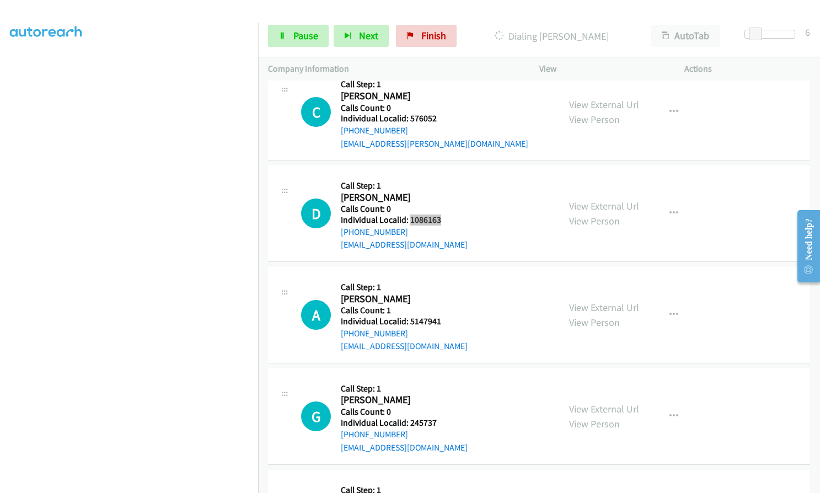
scroll to position [2860, 0]
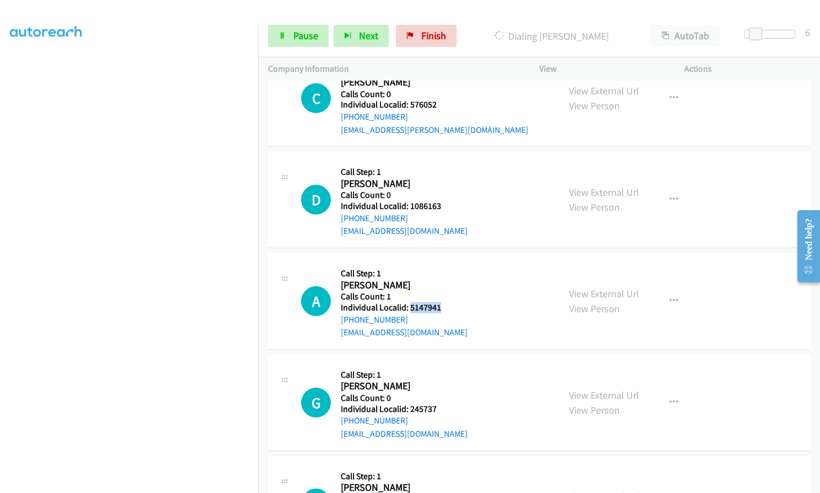
drag, startPoint x: 411, startPoint y: 293, endPoint x: 440, endPoint y: 292, distance: 28.7
click at [440, 302] on h5 "Individual Localid: 5147941" at bounding box center [404, 307] width 127 height 11
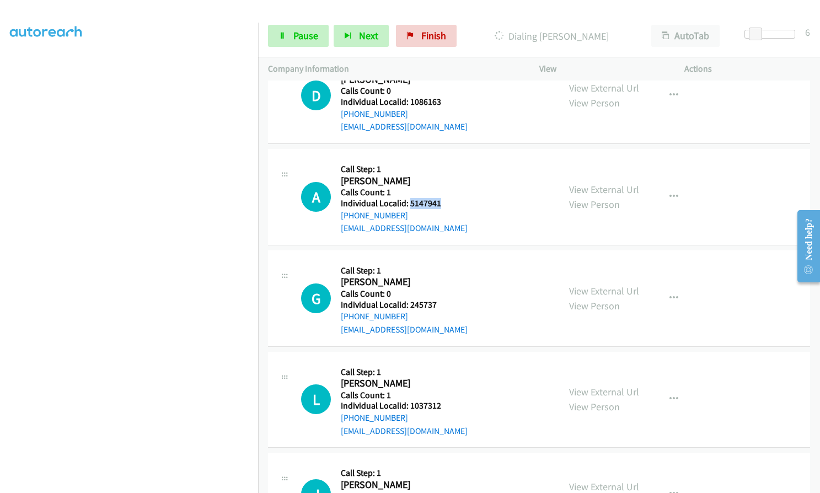
scroll to position [2971, 0]
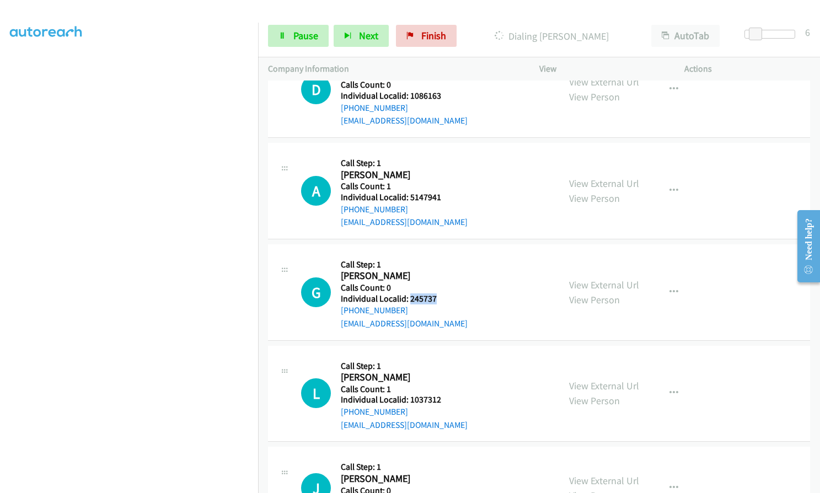
drag, startPoint x: 409, startPoint y: 285, endPoint x: 441, endPoint y: 284, distance: 32.0
click at [441, 293] on h5 "Individual Localid: 245737" at bounding box center [404, 298] width 127 height 11
drag, startPoint x: 410, startPoint y: 385, endPoint x: 446, endPoint y: 384, distance: 35.9
click at [446, 394] on h5 "Individual Localid: 1037312" at bounding box center [404, 399] width 127 height 11
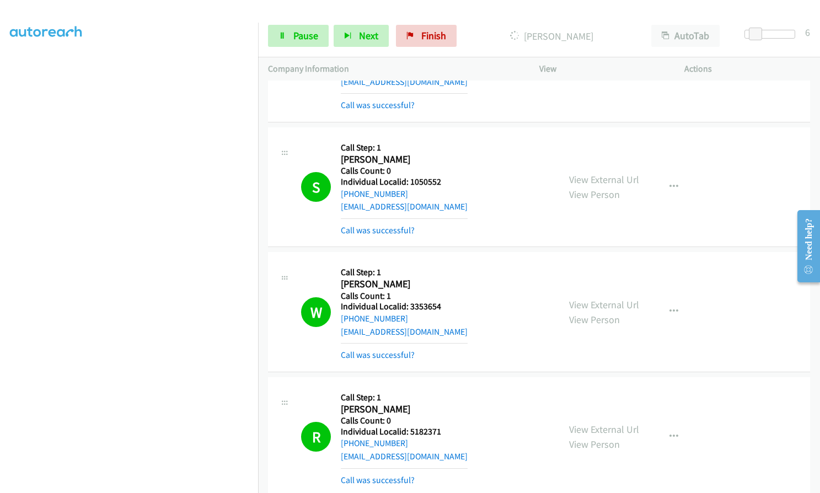
scroll to position [0, 0]
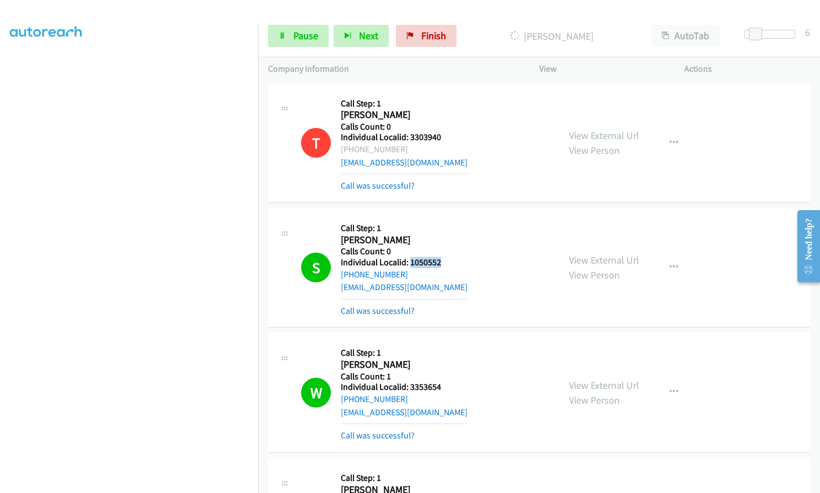
drag, startPoint x: 411, startPoint y: 263, endPoint x: 452, endPoint y: 260, distance: 41.5
click at [452, 260] on div "S Callback Scheduled Call Step: 1 Scott Griffin America/New_York Calls Count: 0…" at bounding box center [425, 267] width 248 height 99
drag, startPoint x: 407, startPoint y: 385, endPoint x: 447, endPoint y: 382, distance: 40.4
click at [447, 382] on h5 "Individual Localid: 3353654" at bounding box center [404, 387] width 127 height 11
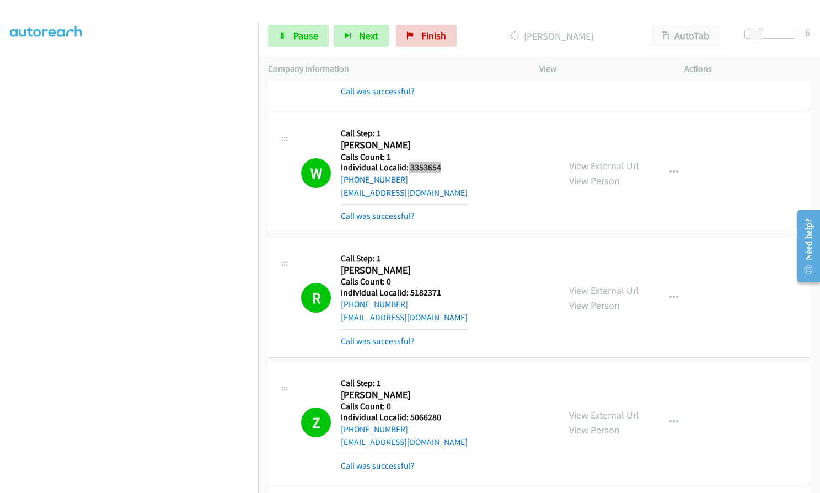
scroll to position [221, 0]
drag, startPoint x: 408, startPoint y: 290, endPoint x: 442, endPoint y: 290, distance: 34.8
click at [442, 290] on h5 "Individual Localid: 5182371" at bounding box center [404, 291] width 127 height 11
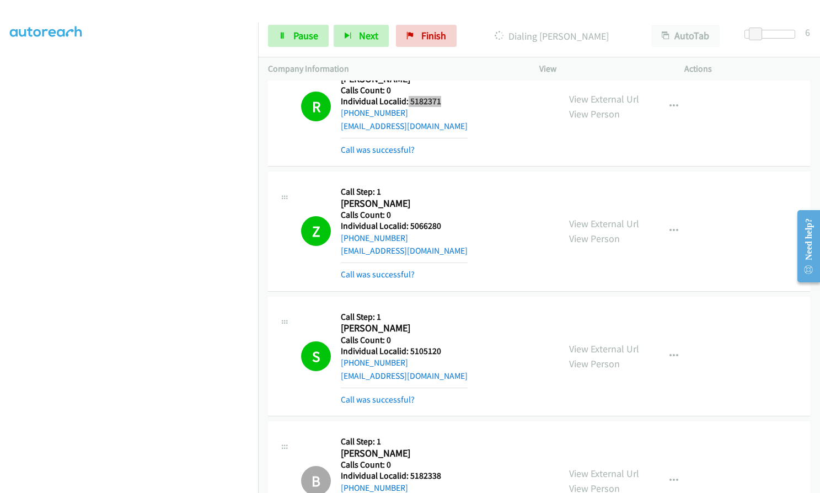
scroll to position [414, 0]
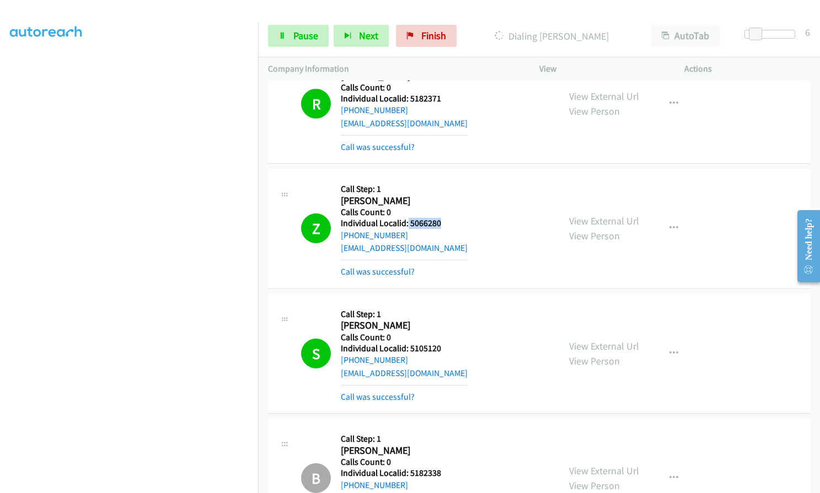
drag, startPoint x: 408, startPoint y: 221, endPoint x: 443, endPoint y: 223, distance: 35.4
click at [443, 223] on h5 "Individual Localid: 5066280" at bounding box center [404, 223] width 127 height 11
drag, startPoint x: 410, startPoint y: 349, endPoint x: 435, endPoint y: 346, distance: 24.9
click at [442, 347] on h5 "Individual Localid: 5105120" at bounding box center [404, 348] width 127 height 11
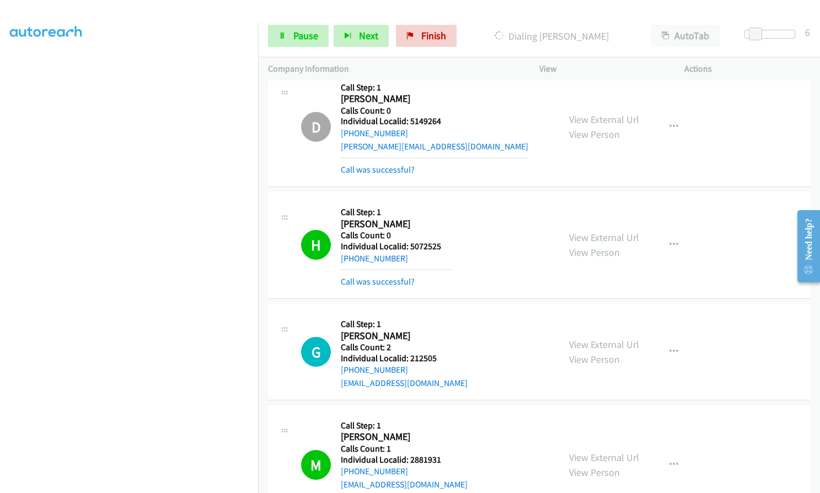
scroll to position [938, 0]
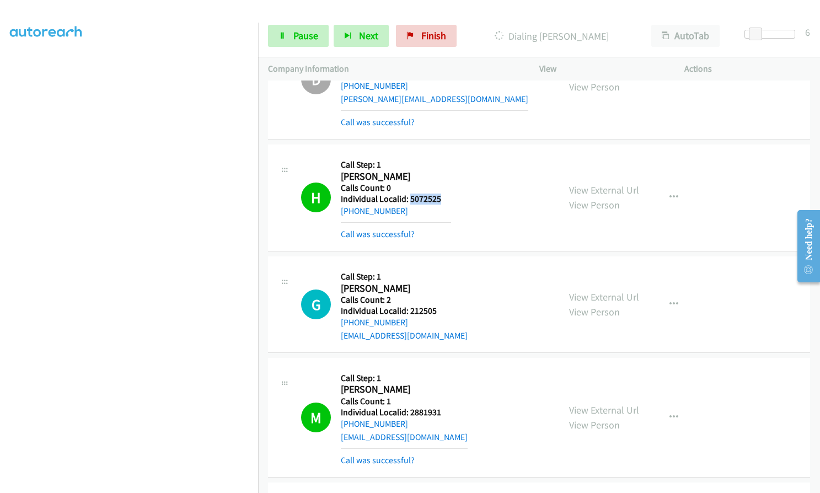
drag, startPoint x: 409, startPoint y: 199, endPoint x: 444, endPoint y: 199, distance: 34.2
click at [444, 199] on h5 "Individual Localid: 5072525" at bounding box center [396, 199] width 110 height 11
drag, startPoint x: 424, startPoint y: 411, endPoint x: 430, endPoint y: 409, distance: 6.5
click at [450, 408] on h5 "Individual Localid: 2881931" at bounding box center [404, 412] width 127 height 11
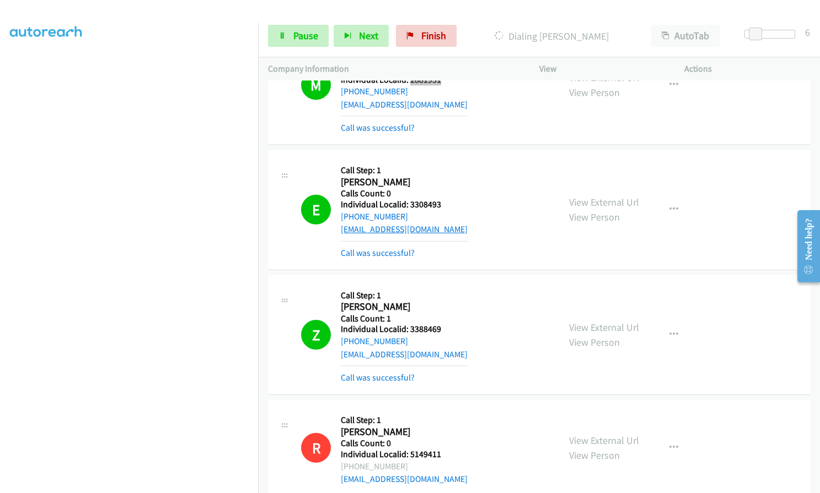
scroll to position [1296, 0]
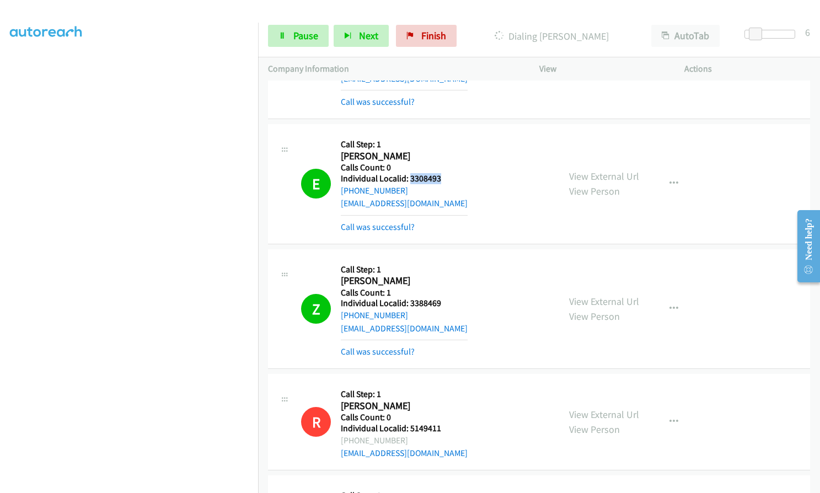
drag, startPoint x: 410, startPoint y: 178, endPoint x: 447, endPoint y: 177, distance: 37.0
click at [447, 177] on h5 "Individual Localid: 3308493" at bounding box center [404, 178] width 127 height 11
drag, startPoint x: 410, startPoint y: 303, endPoint x: 439, endPoint y: 300, distance: 29.4
click at [439, 300] on h5 "Individual Localid: 3388469" at bounding box center [404, 303] width 127 height 11
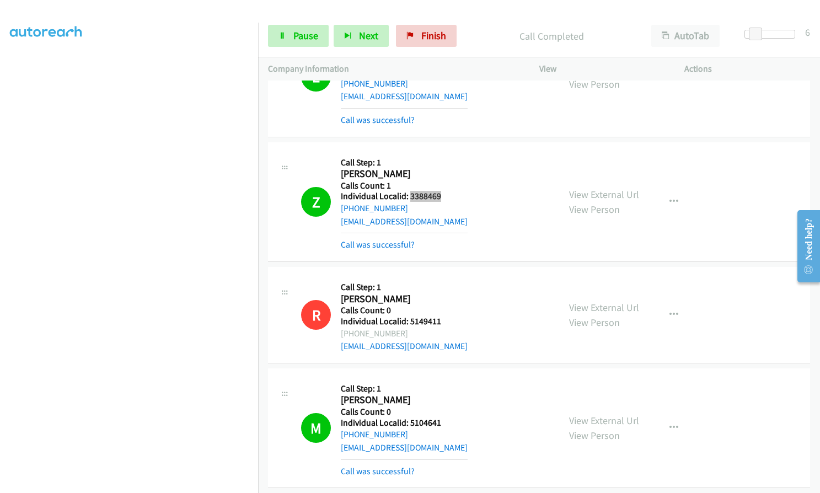
scroll to position [1586, 0]
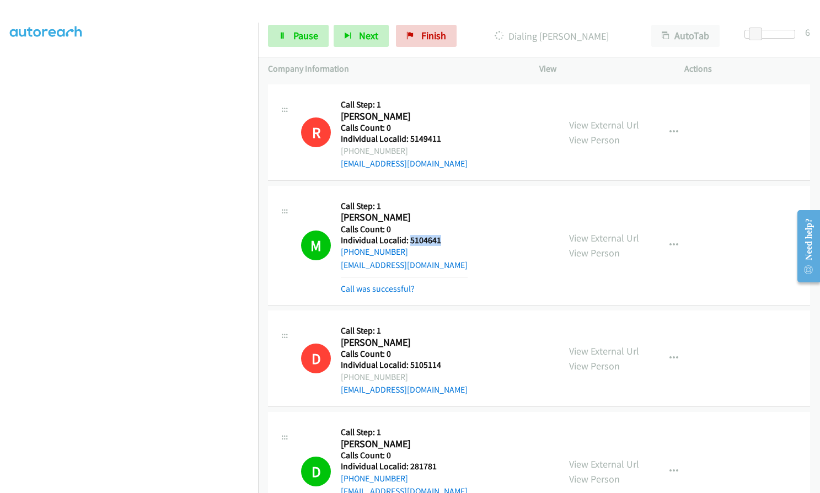
drag, startPoint x: 410, startPoint y: 242, endPoint x: 446, endPoint y: 239, distance: 36.0
click at [446, 239] on h5 "Individual Localid: 5104641" at bounding box center [404, 240] width 127 height 11
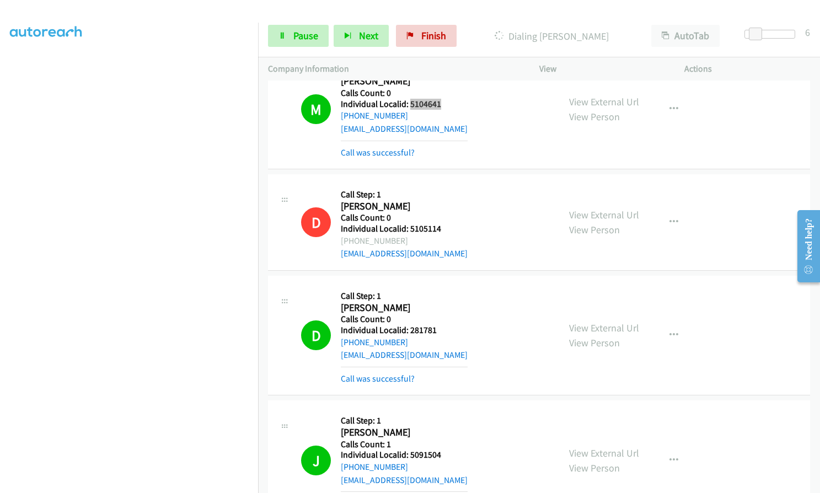
scroll to position [1724, 0]
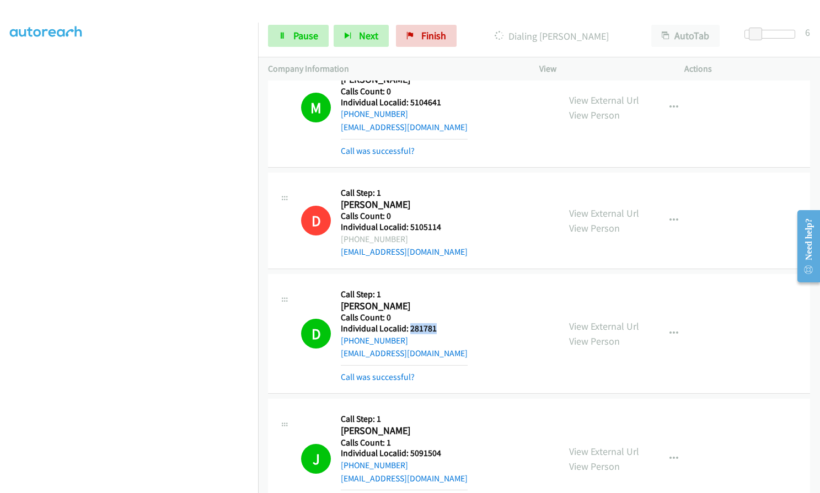
drag, startPoint x: 409, startPoint y: 328, endPoint x: 444, endPoint y: 327, distance: 34.8
click at [444, 327] on h5 "Individual Localid: 281781" at bounding box center [404, 328] width 127 height 11
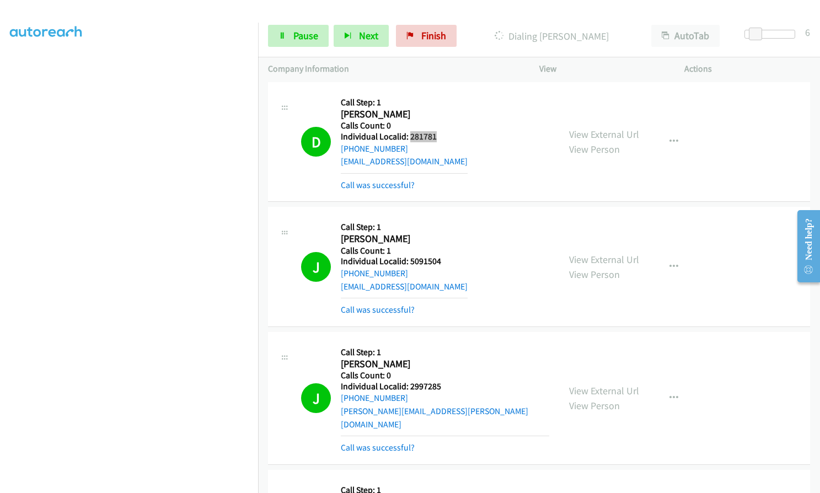
scroll to position [1917, 0]
drag, startPoint x: 409, startPoint y: 260, endPoint x: 446, endPoint y: 258, distance: 37.0
click at [446, 258] on h5 "Individual Localid: 5091504" at bounding box center [404, 260] width 127 height 11
drag, startPoint x: 408, startPoint y: 387, endPoint x: 444, endPoint y: 386, distance: 35.3
click at [446, 386] on h5 "Individual Localid: 2997285" at bounding box center [445, 385] width 209 height 11
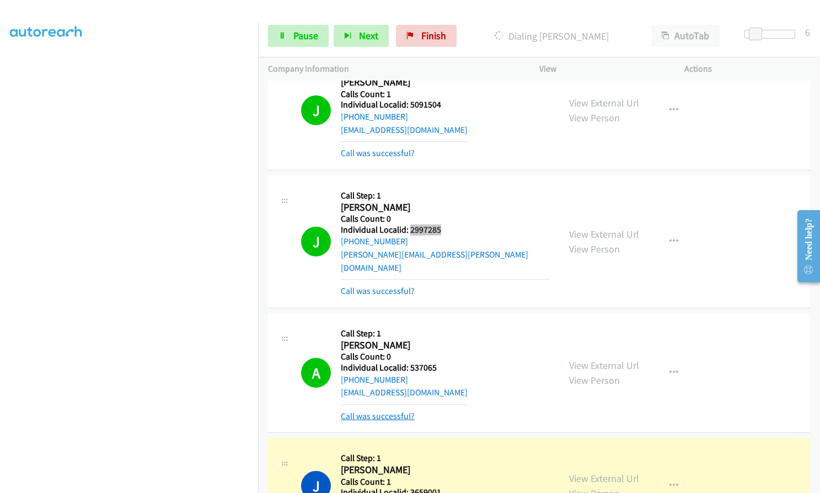
scroll to position [2110, 0]
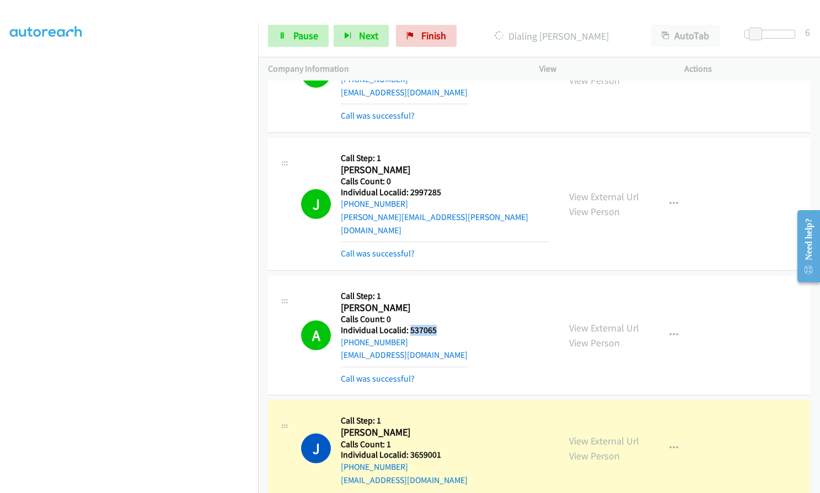
drag, startPoint x: 409, startPoint y: 318, endPoint x: 449, endPoint y: 314, distance: 39.9
click at [449, 325] on h5 "Individual Localid: 537065" at bounding box center [404, 330] width 127 height 11
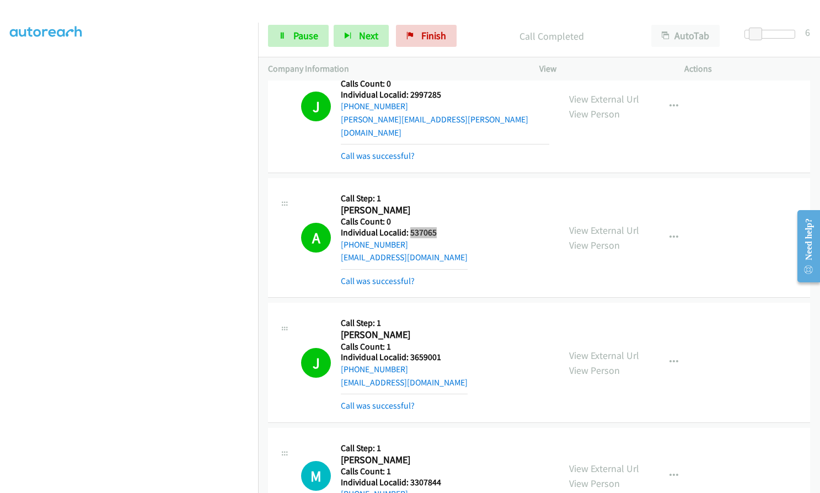
scroll to position [2358, 0]
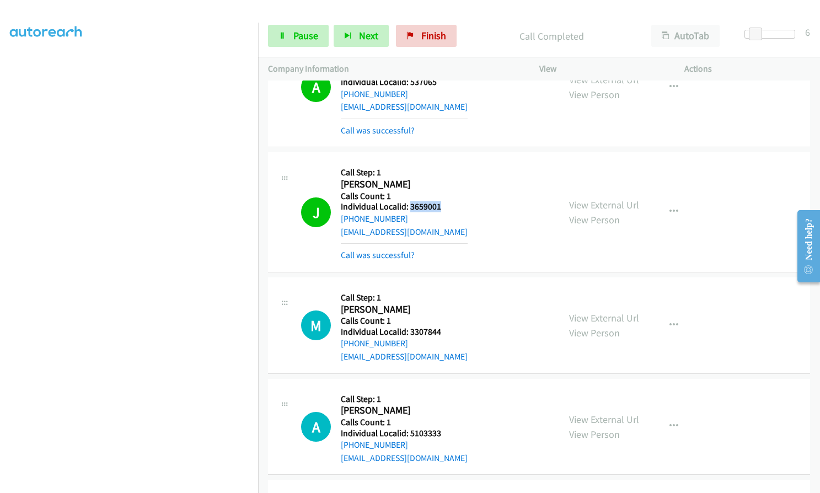
drag, startPoint x: 410, startPoint y: 195, endPoint x: 444, endPoint y: 195, distance: 33.7
click at [444, 201] on h5 "Individual Localid: 3659001" at bounding box center [404, 206] width 127 height 11
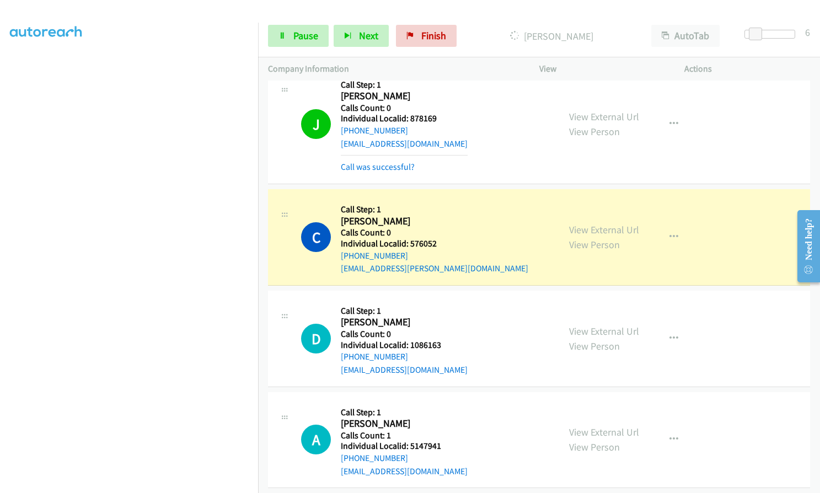
scroll to position [2952, 0]
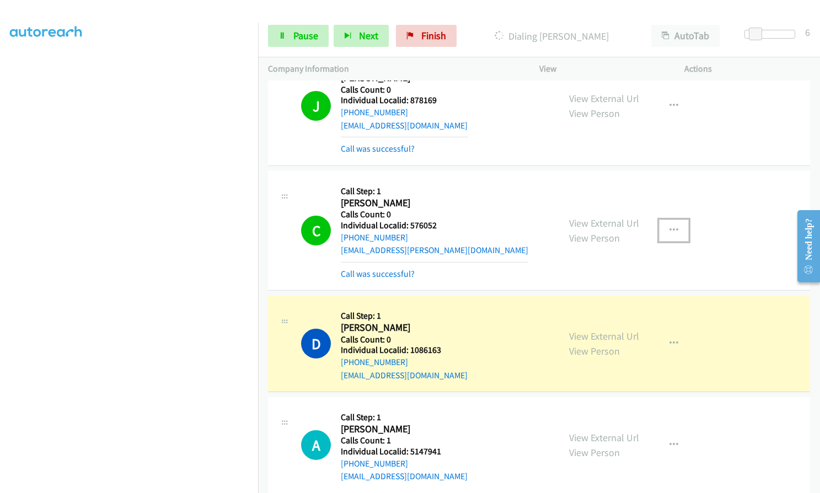
click at [672, 226] on icon "button" at bounding box center [674, 230] width 9 height 9
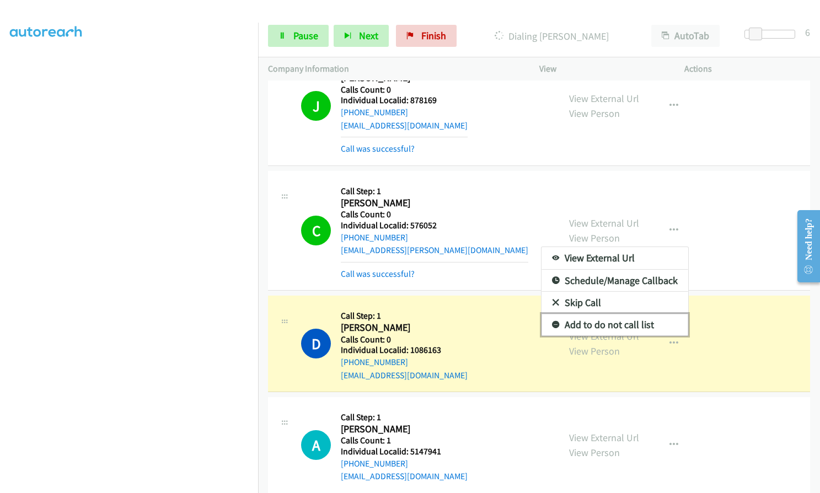
click at [552, 322] on icon at bounding box center [556, 326] width 8 height 8
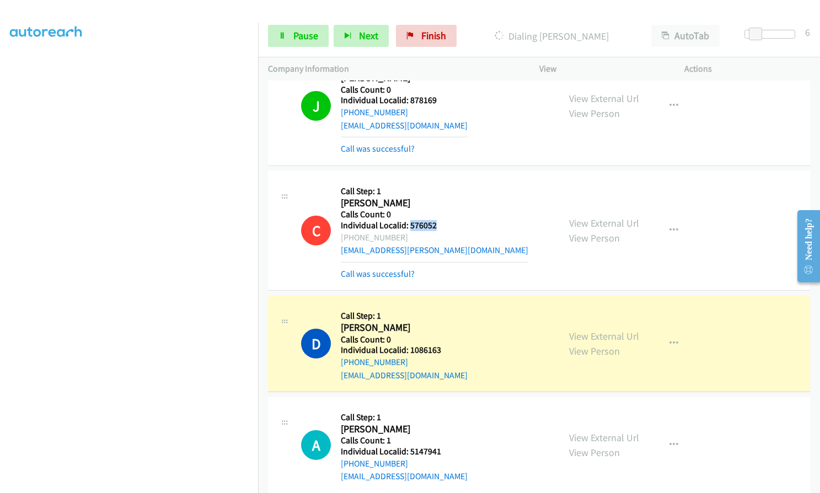
drag, startPoint x: 409, startPoint y: 211, endPoint x: 437, endPoint y: 211, distance: 27.6
click at [437, 220] on h5 "Individual Localid: 576052" at bounding box center [435, 225] width 188 height 11
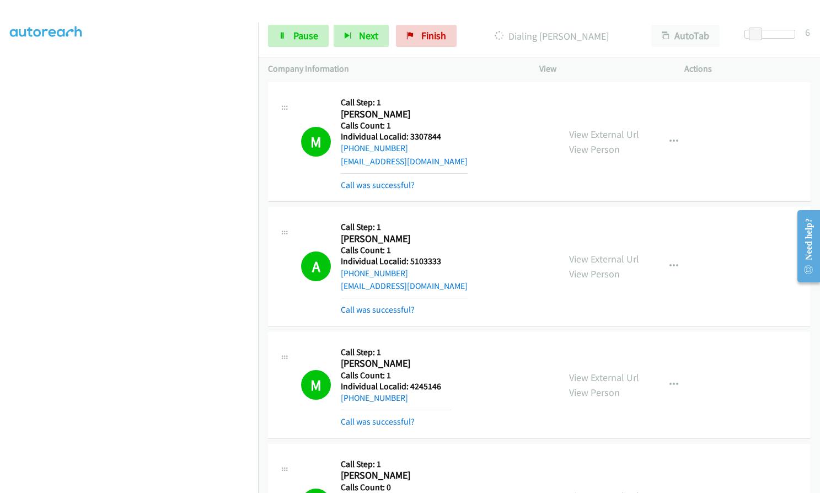
scroll to position [2565, 0]
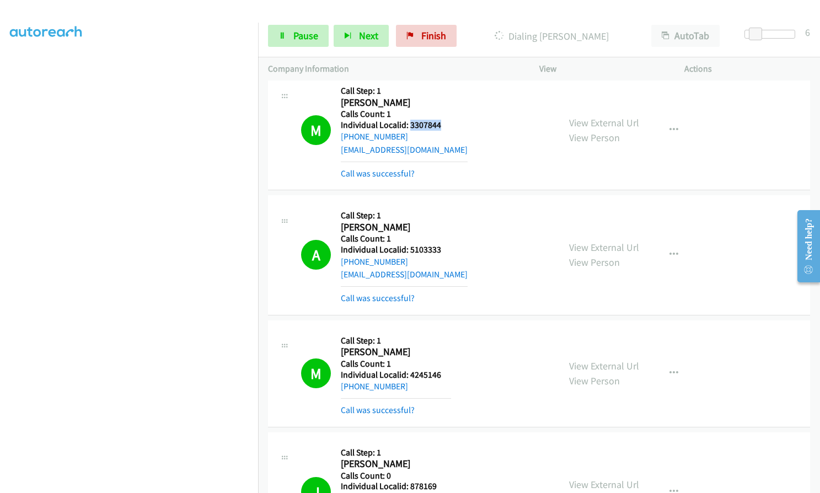
drag, startPoint x: 409, startPoint y: 111, endPoint x: 441, endPoint y: 111, distance: 32.0
click at [442, 120] on h5 "Individual Localid: 3307844" at bounding box center [404, 125] width 127 height 11
drag, startPoint x: 410, startPoint y: 236, endPoint x: 441, endPoint y: 235, distance: 30.3
click at [441, 244] on h5 "Individual Localid: 5103333" at bounding box center [404, 249] width 127 height 11
drag, startPoint x: 408, startPoint y: 361, endPoint x: 448, endPoint y: 357, distance: 39.9
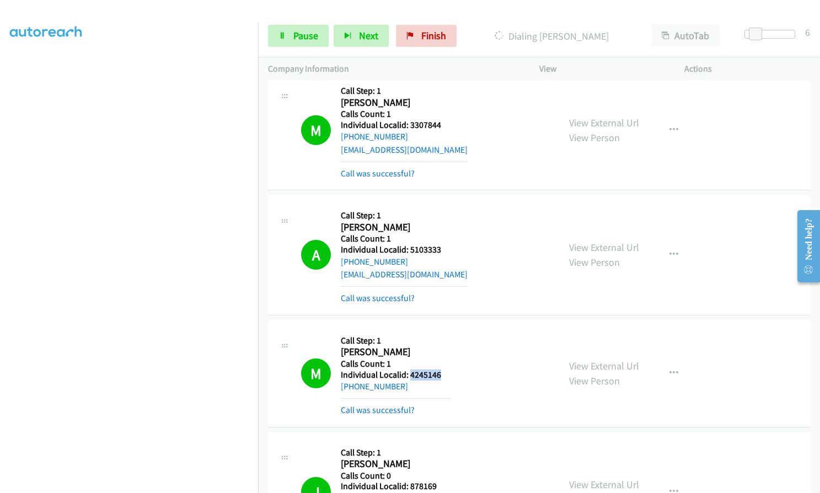
click at [448, 370] on h5 "Individual Localid: 4245146" at bounding box center [396, 375] width 110 height 11
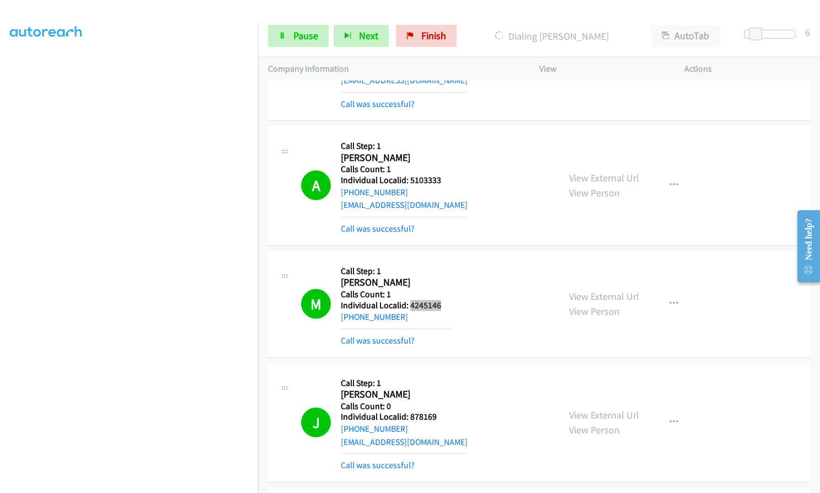
scroll to position [2745, 0]
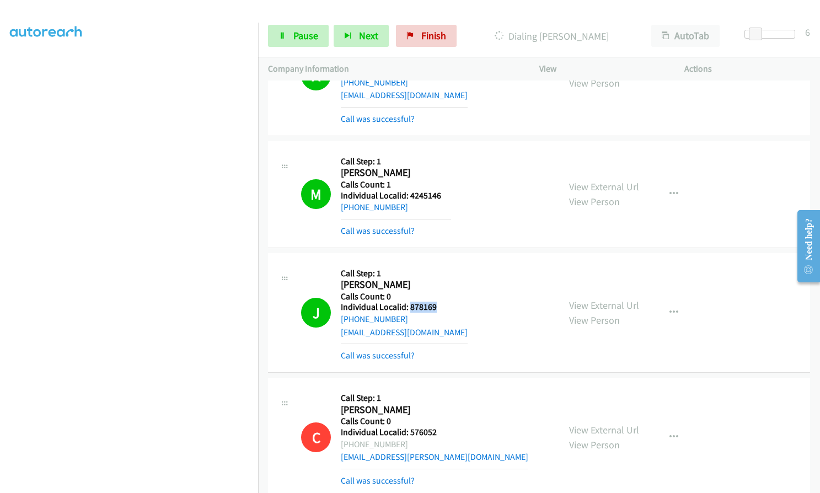
drag, startPoint x: 409, startPoint y: 293, endPoint x: 437, endPoint y: 293, distance: 27.6
click at [437, 302] on h5 "Individual Localid: 878169" at bounding box center [404, 307] width 127 height 11
drag, startPoint x: 408, startPoint y: 419, endPoint x: 442, endPoint y: 416, distance: 34.3
click at [442, 427] on h5 "Individual Localid: 576052" at bounding box center [435, 432] width 188 height 11
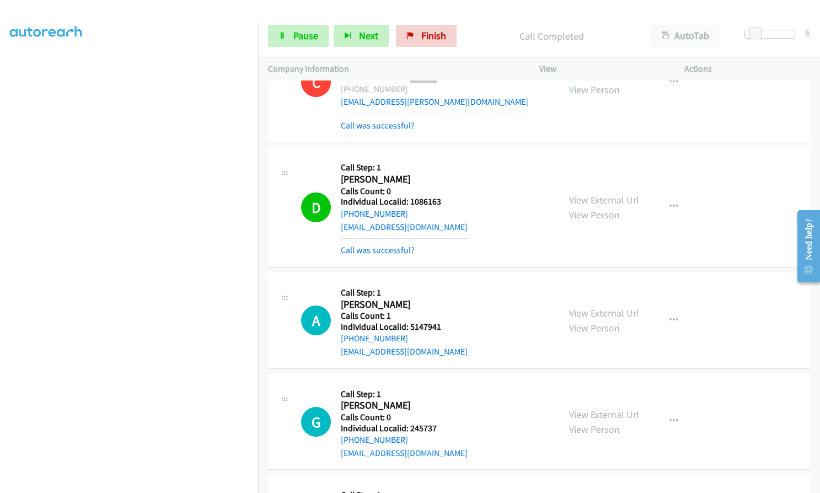
scroll to position [3103, 0]
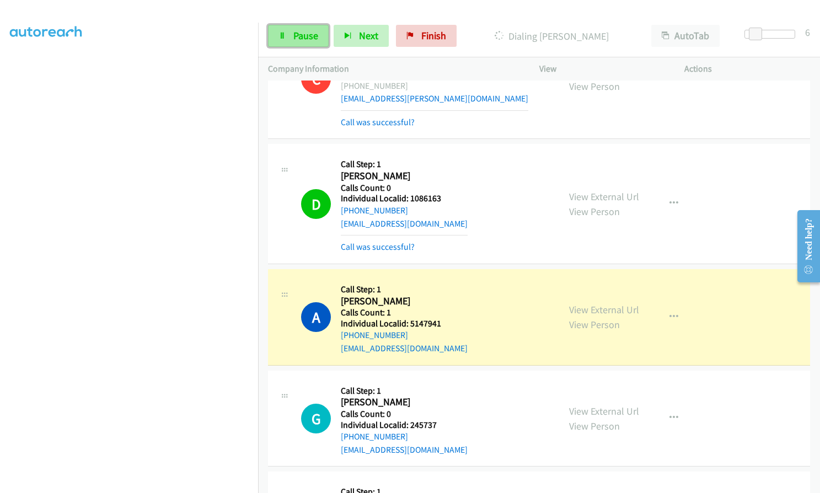
click at [286, 35] on link "Pause" at bounding box center [298, 36] width 61 height 22
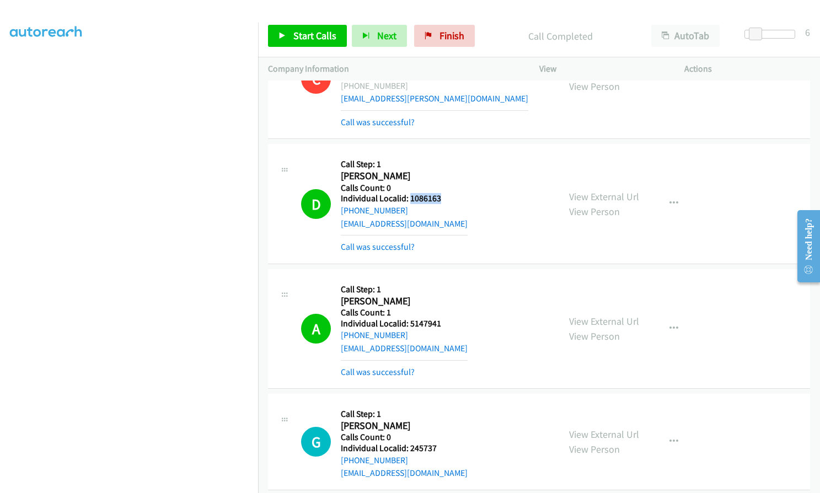
drag, startPoint x: 409, startPoint y: 185, endPoint x: 440, endPoint y: 186, distance: 30.3
click at [440, 193] on h5 "Individual Localid: 1086163" at bounding box center [404, 198] width 127 height 11
drag, startPoint x: 407, startPoint y: 309, endPoint x: 433, endPoint y: 309, distance: 25.9
click at [444, 318] on h5 "Individual Localid: 5147941" at bounding box center [404, 323] width 127 height 11
click at [445, 51] on div "Start Calls Pause Next Finish Call Completed AutoTab AutoTab 6" at bounding box center [539, 36] width 562 height 42
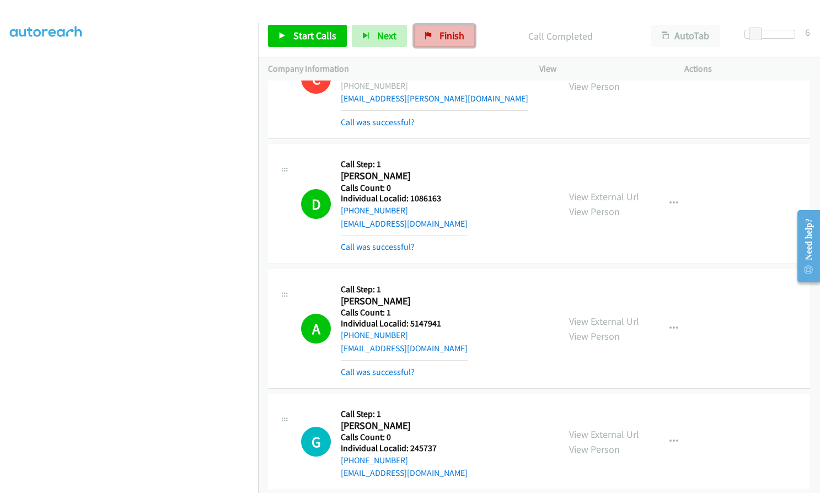
click at [449, 33] on span "Finish" at bounding box center [452, 35] width 25 height 13
